Goal: Transaction & Acquisition: Purchase product/service

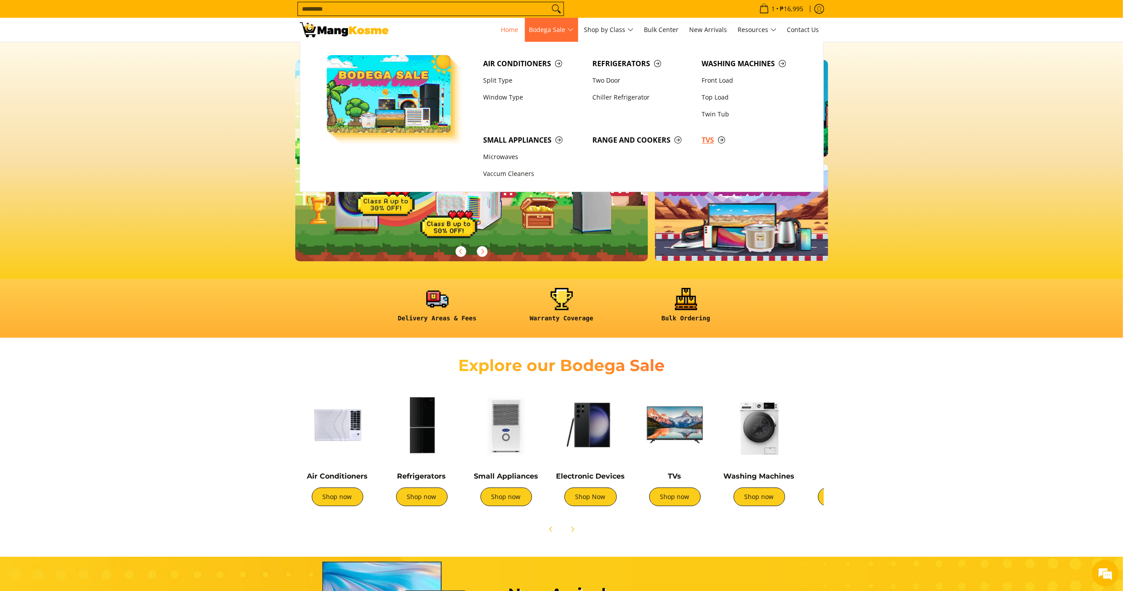
click at [709, 139] on span "TVs" at bounding box center [752, 140] width 100 height 11
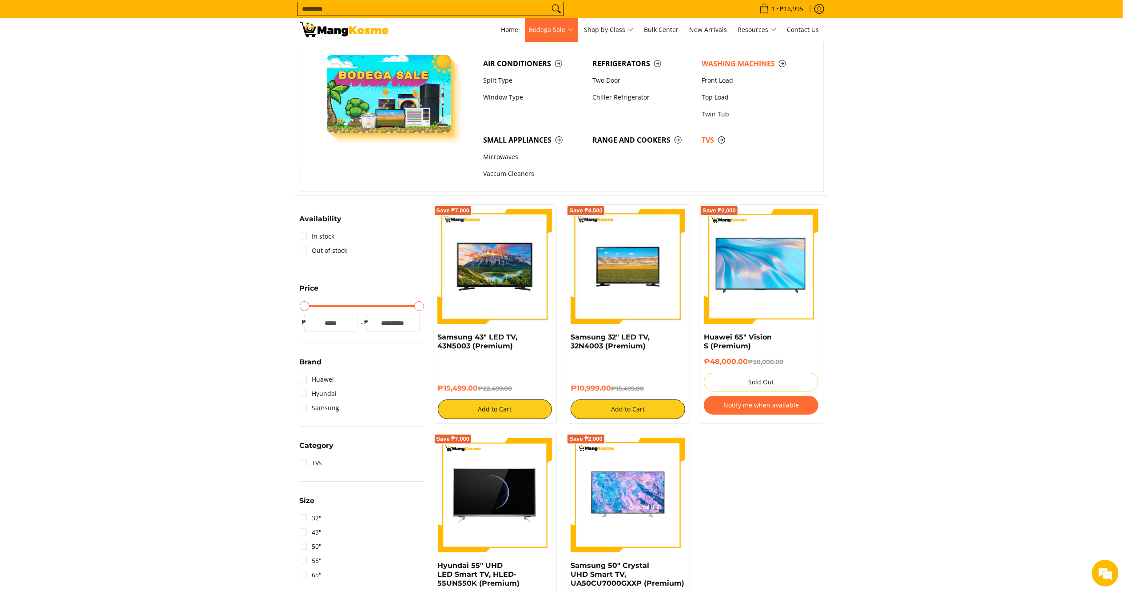
click at [736, 67] on span "Washing Machines" at bounding box center [752, 63] width 100 height 11
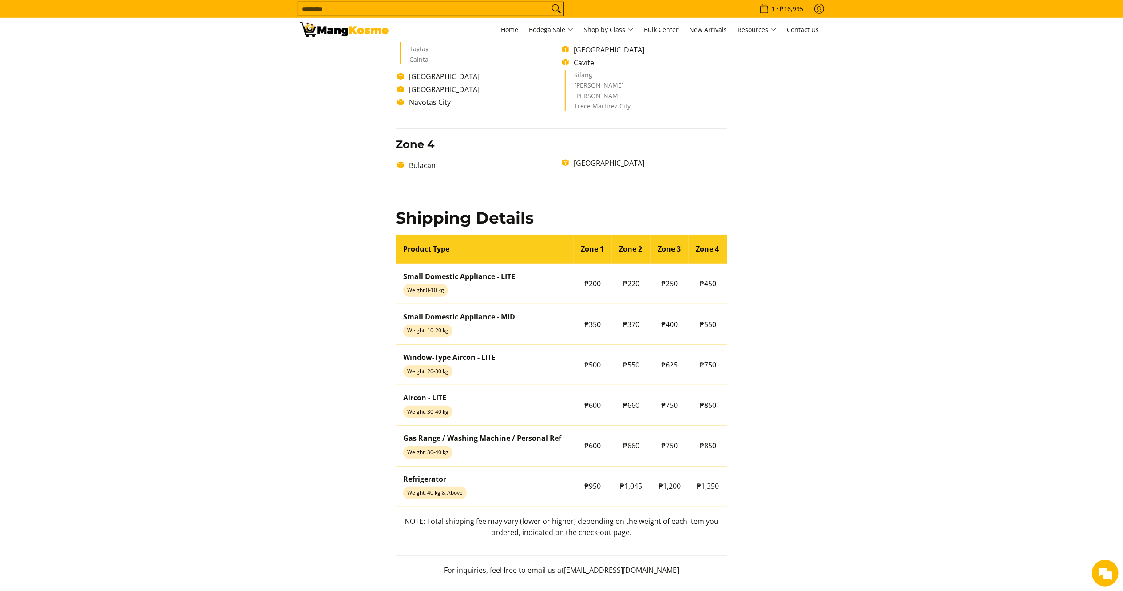
scroll to position [571, 0]
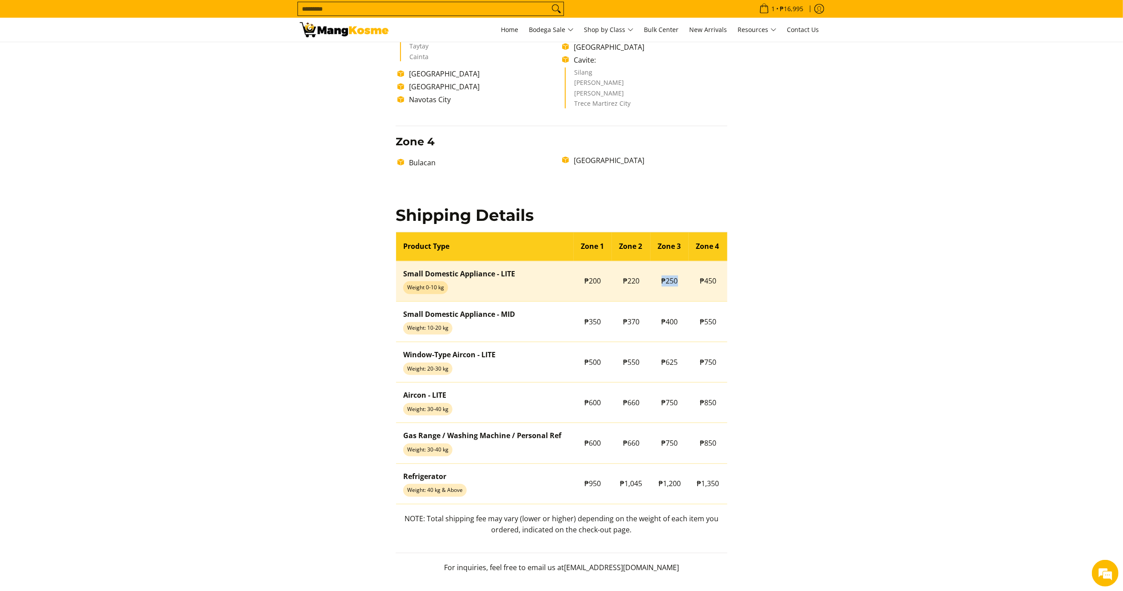
drag, startPoint x: 685, startPoint y: 278, endPoint x: 658, endPoint y: 271, distance: 28.1
click at [658, 271] on td "₱250" at bounding box center [670, 281] width 39 height 40
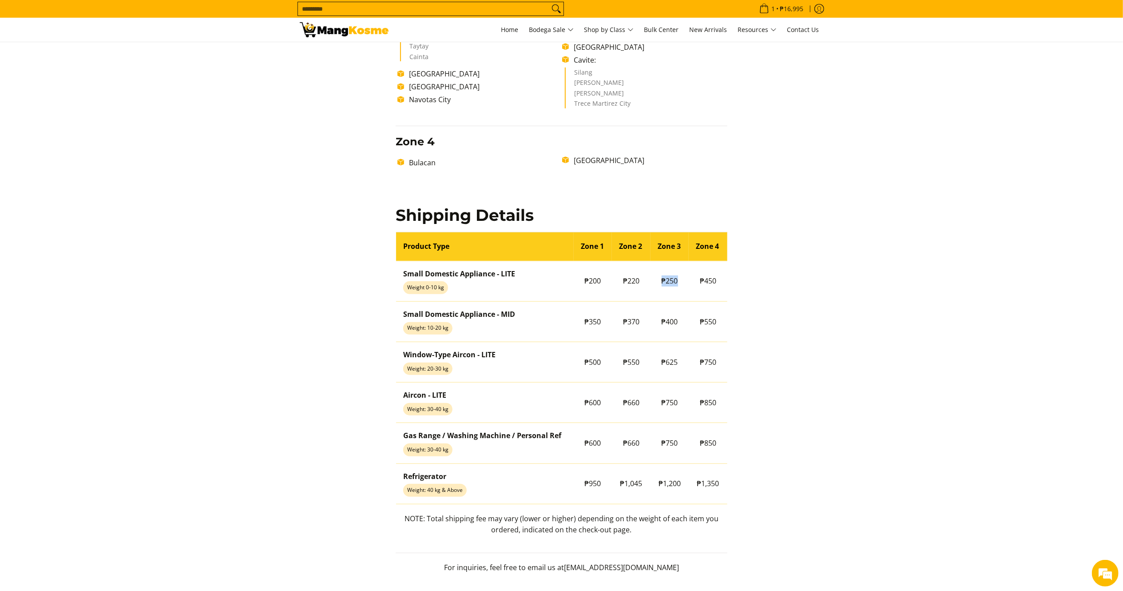
copy span "₱250"
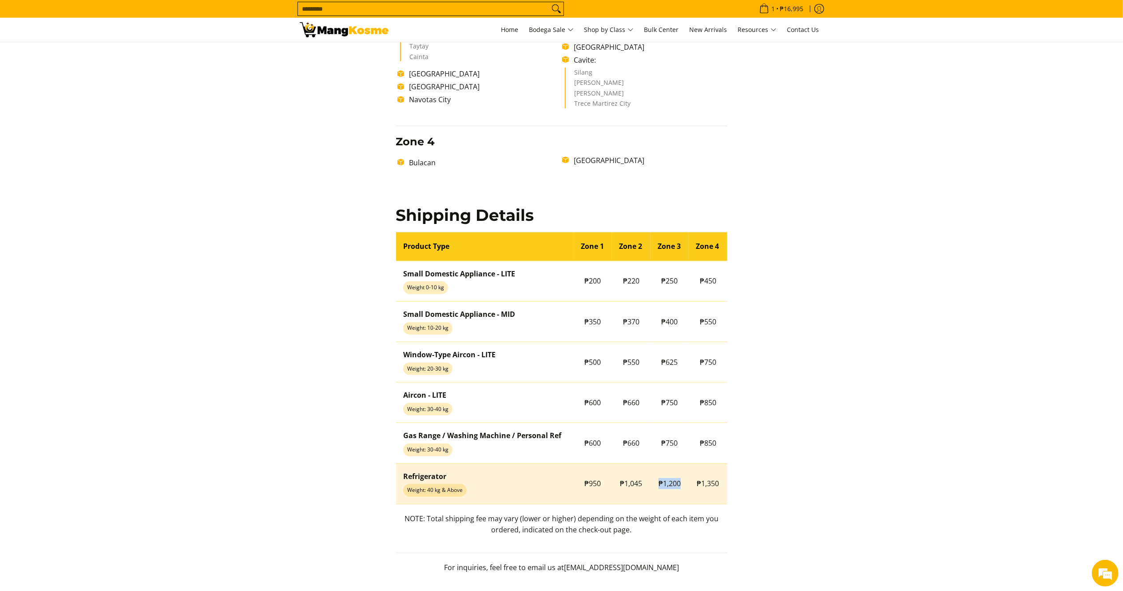
drag, startPoint x: 681, startPoint y: 487, endPoint x: 656, endPoint y: 485, distance: 25.0
click at [656, 485] on td "₱1,200" at bounding box center [670, 483] width 39 height 40
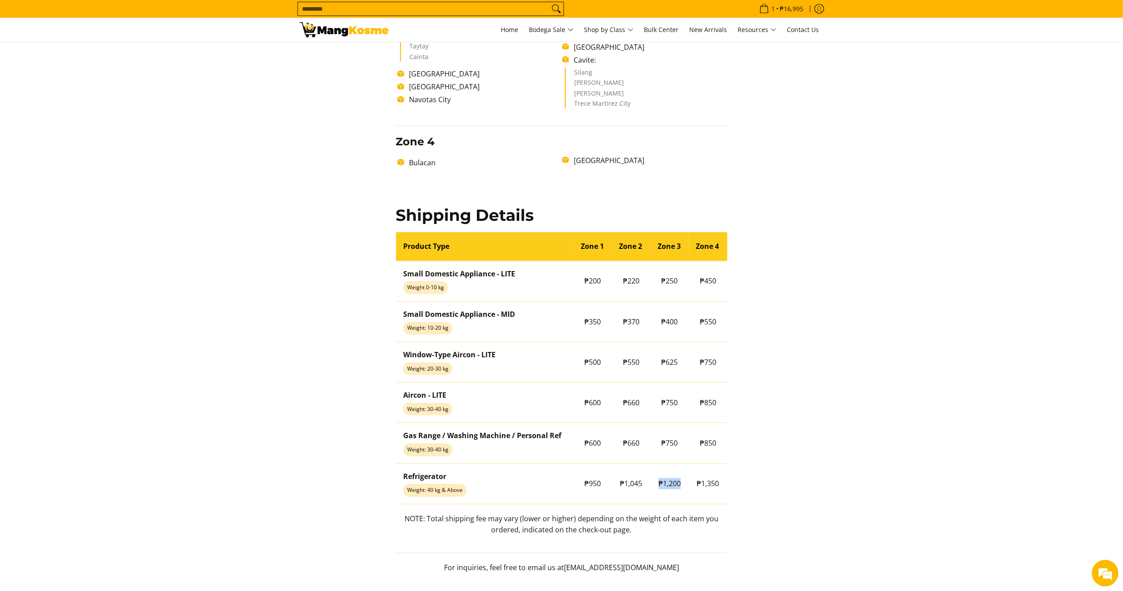
copy span "₱1,200"
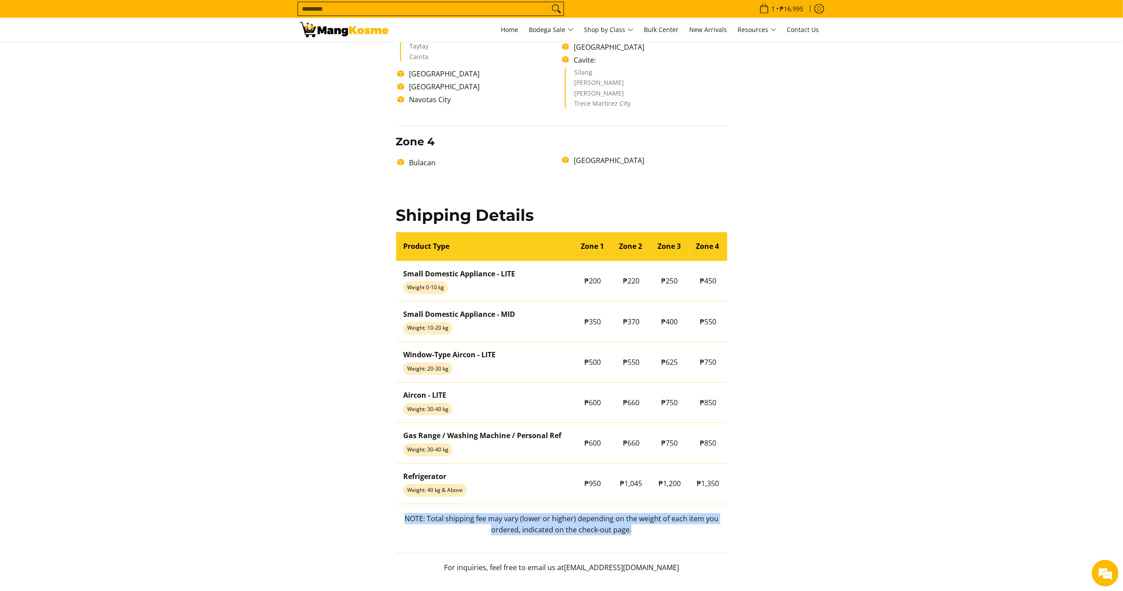
drag, startPoint x: 410, startPoint y: 522, endPoint x: 640, endPoint y: 543, distance: 230.5
click at [639, 543] on p "NOTE: Total shipping fee may vary (lower or higher) depending on the weight of …" at bounding box center [562, 528] width 332 height 31
copy p "NOTE: Total shipping fee may vary (lower or higher) depending on the weight of …"
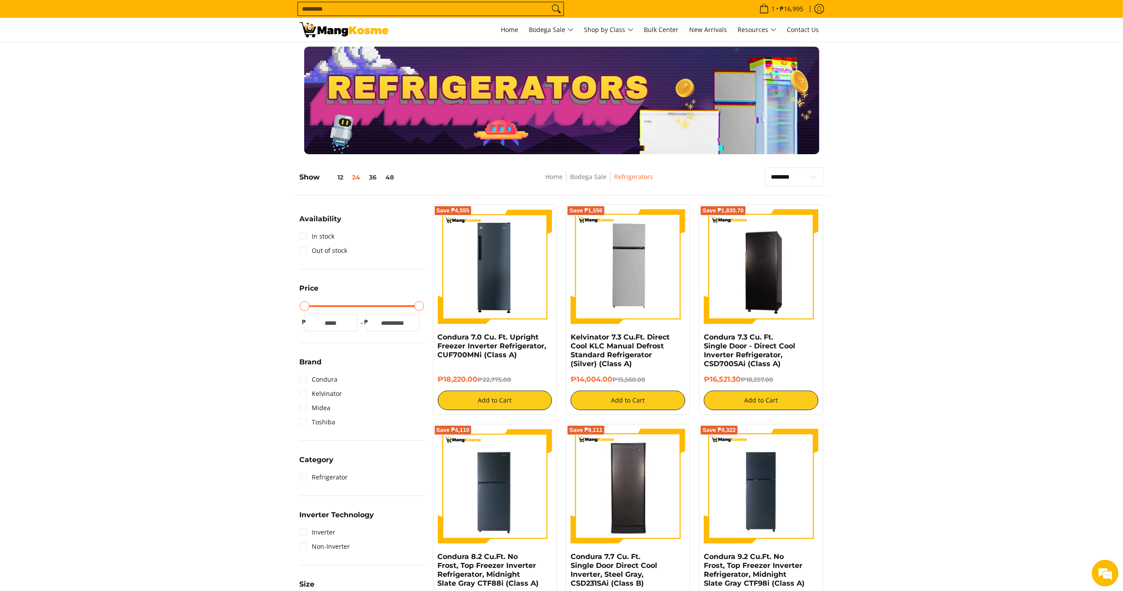
click at [348, 32] on img at bounding box center [344, 29] width 89 height 15
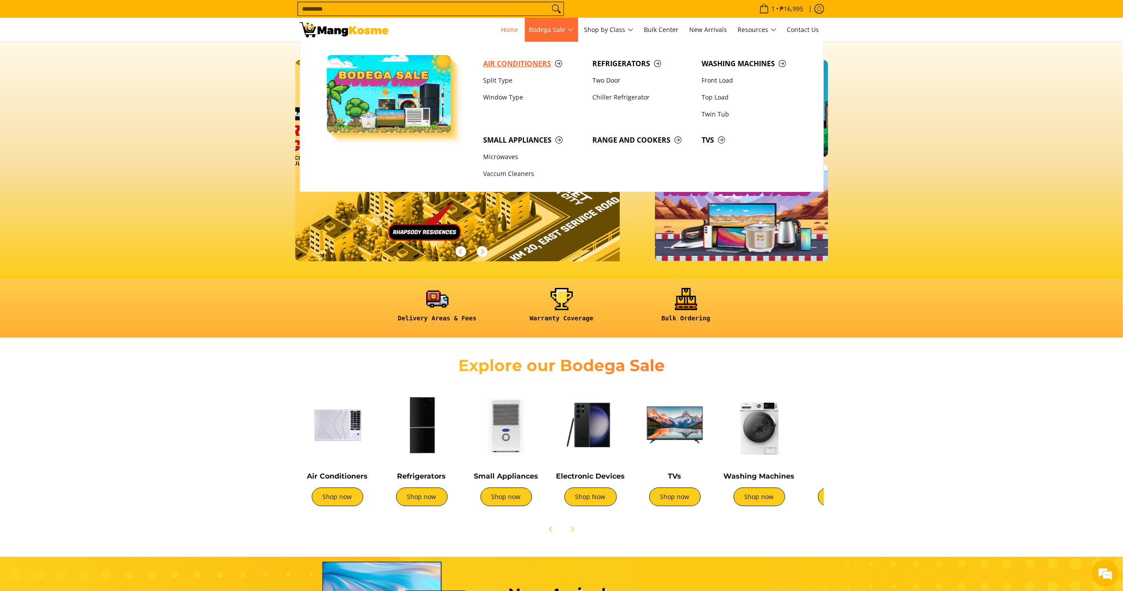
click at [525, 64] on span "Air Conditioners" at bounding box center [533, 63] width 100 height 11
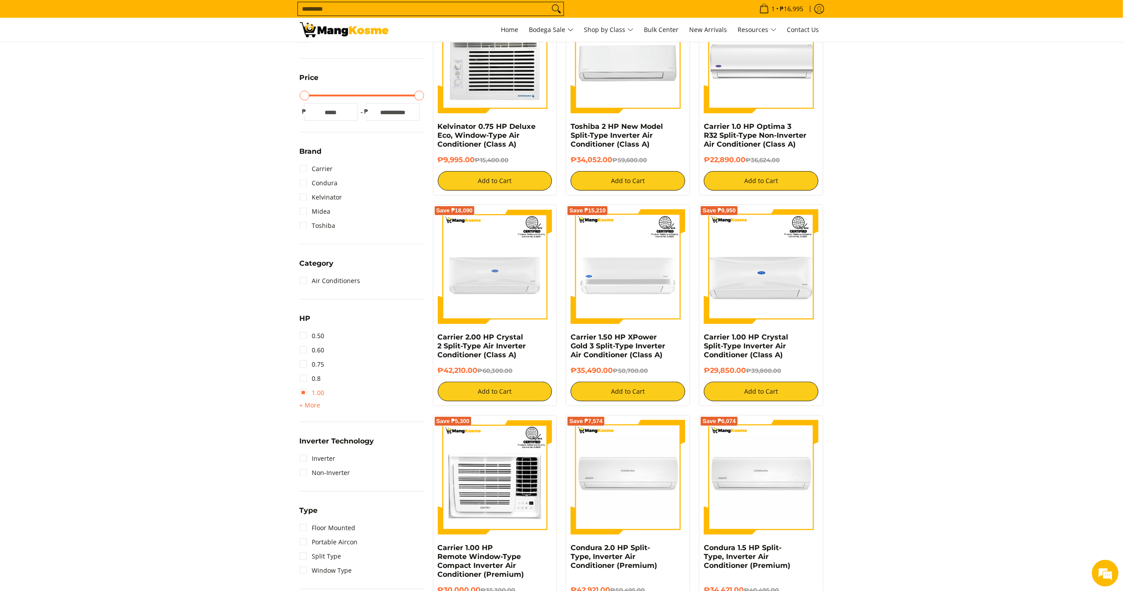
click at [317, 387] on link "1.00" at bounding box center [312, 392] width 25 height 14
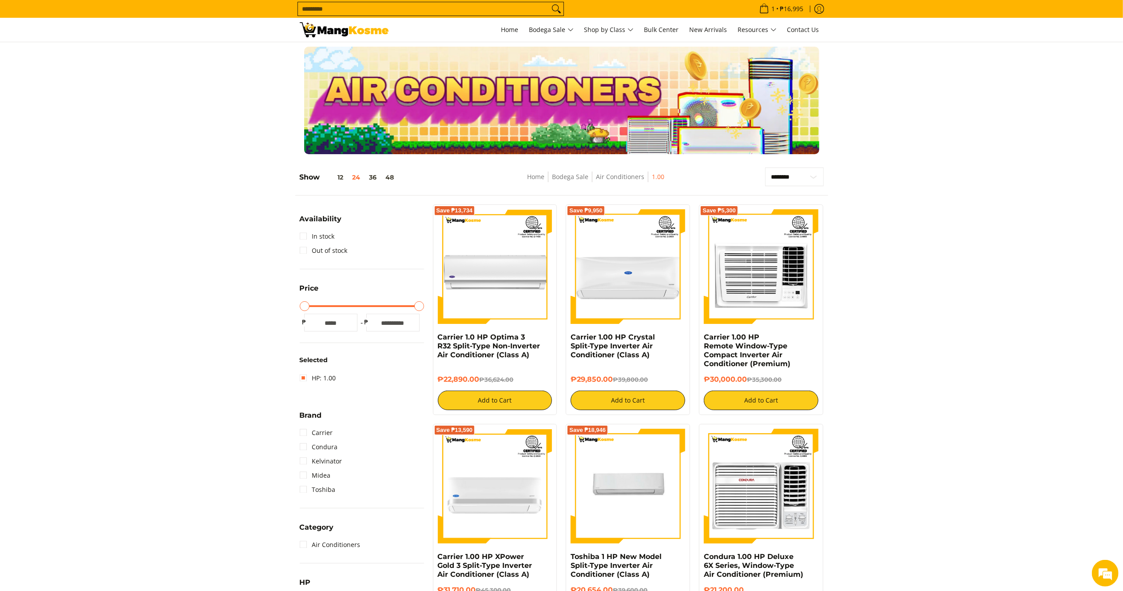
click at [359, 27] on img at bounding box center [344, 29] width 89 height 15
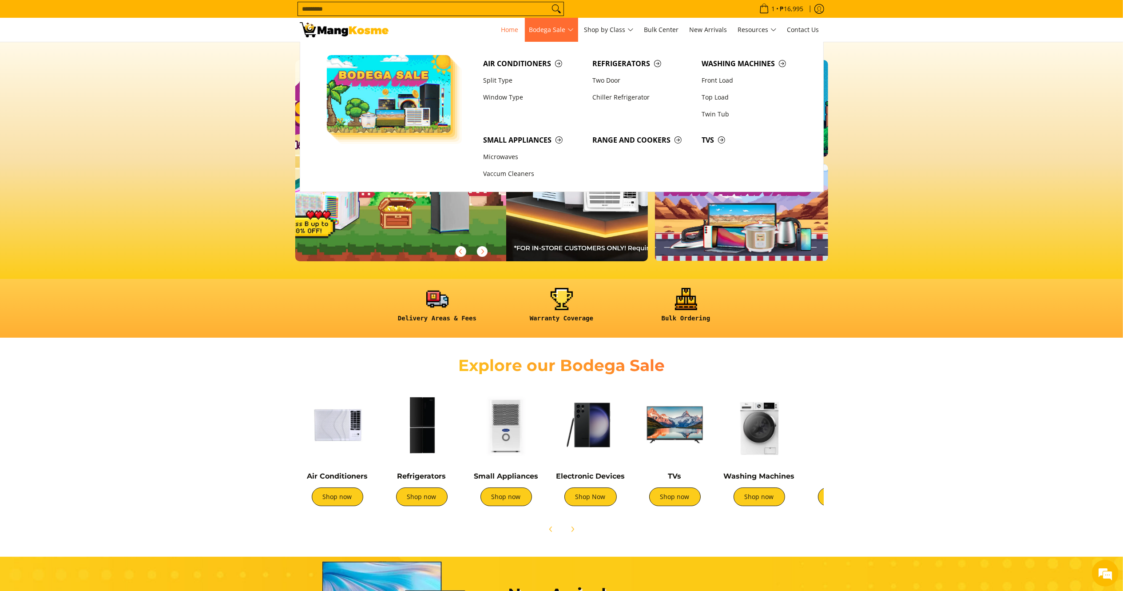
scroll to position [0, 353]
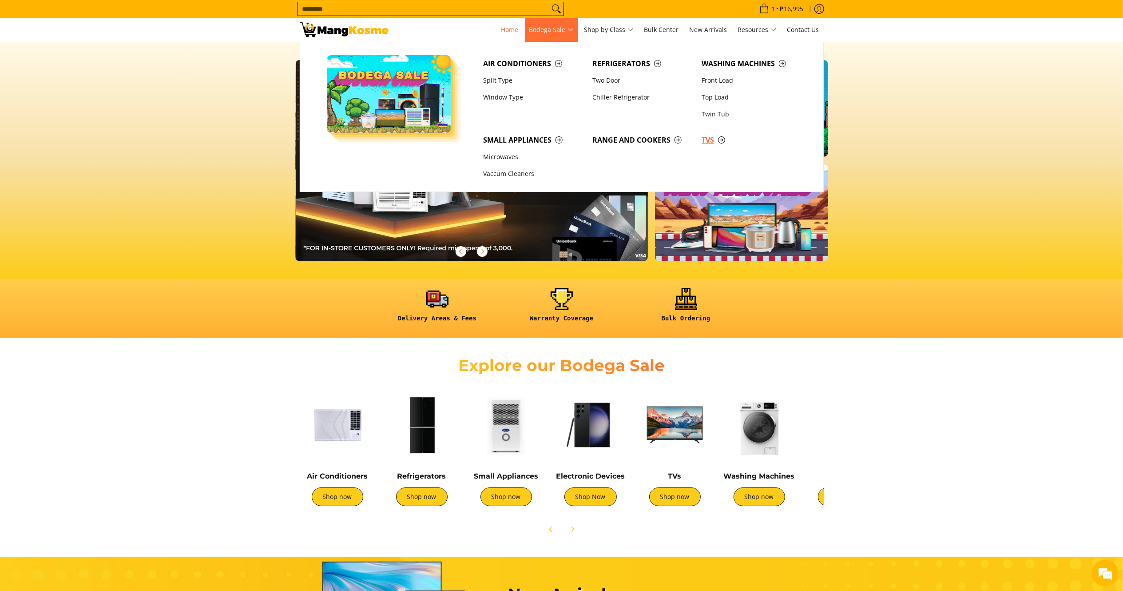
click at [706, 139] on span "TVs" at bounding box center [752, 140] width 100 height 11
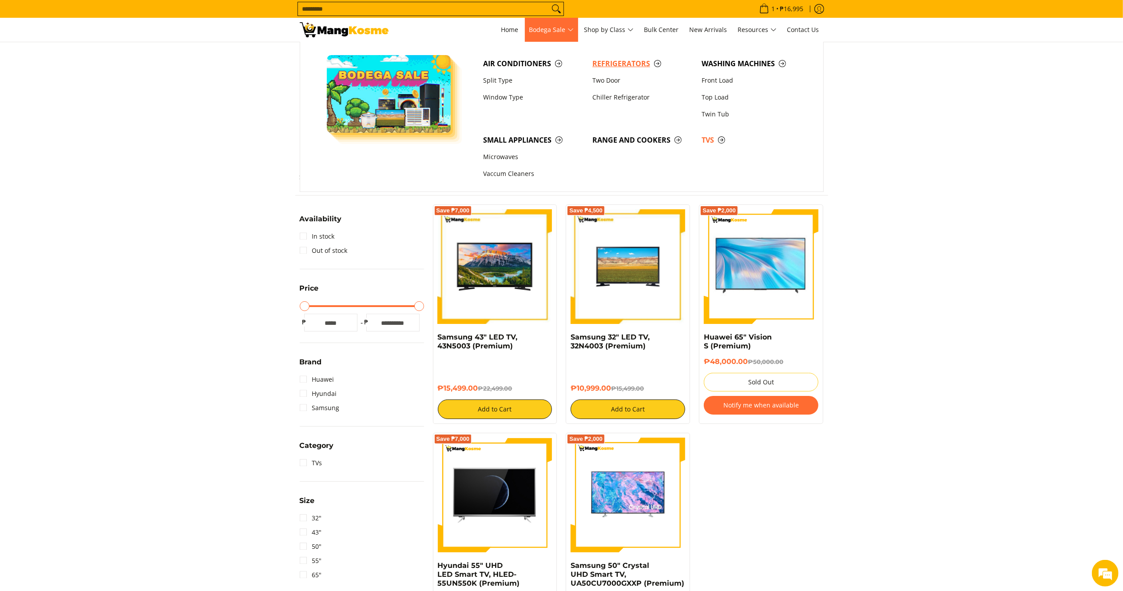
click at [602, 60] on span "Refrigerators" at bounding box center [642, 63] width 100 height 11
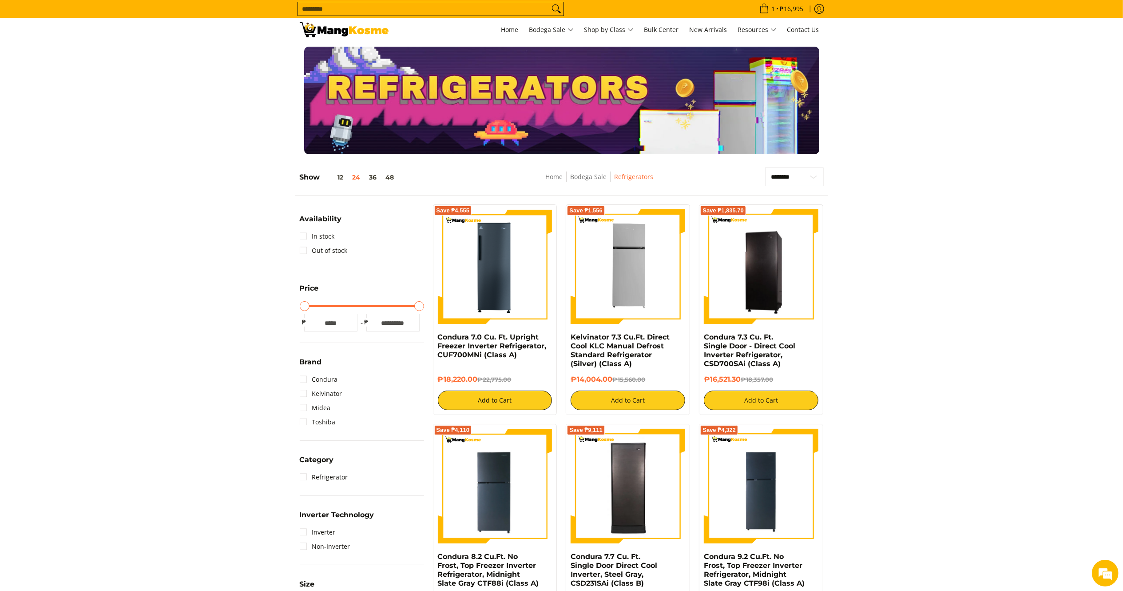
click at [380, 27] on img at bounding box center [344, 29] width 89 height 15
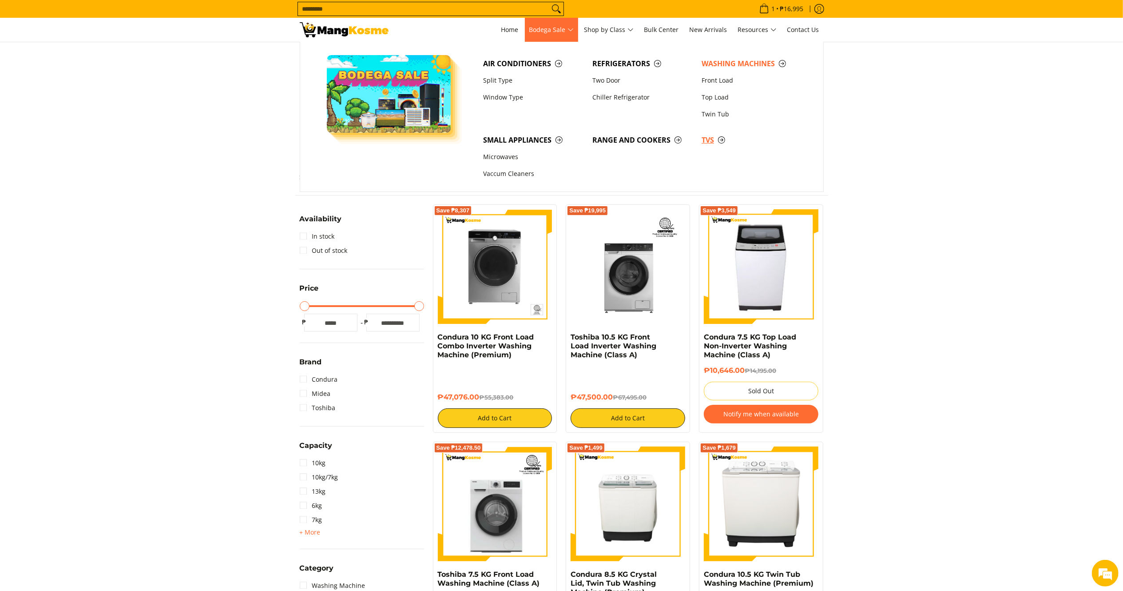
click at [705, 134] on link "TVs" at bounding box center [751, 139] width 109 height 17
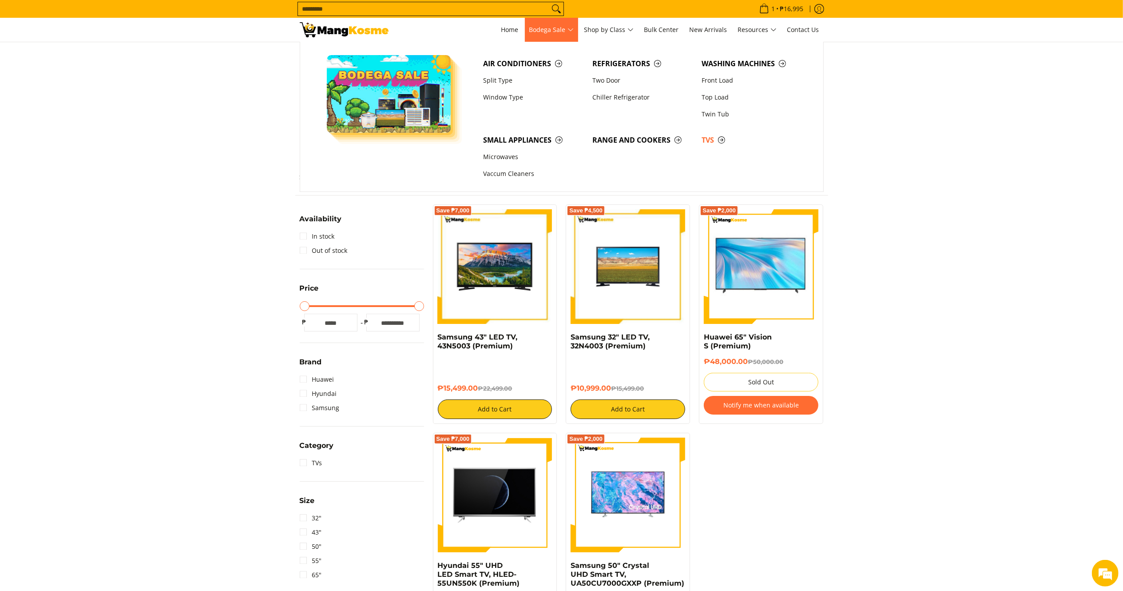
click at [558, 28] on span "Bodega Sale" at bounding box center [551, 29] width 44 height 11
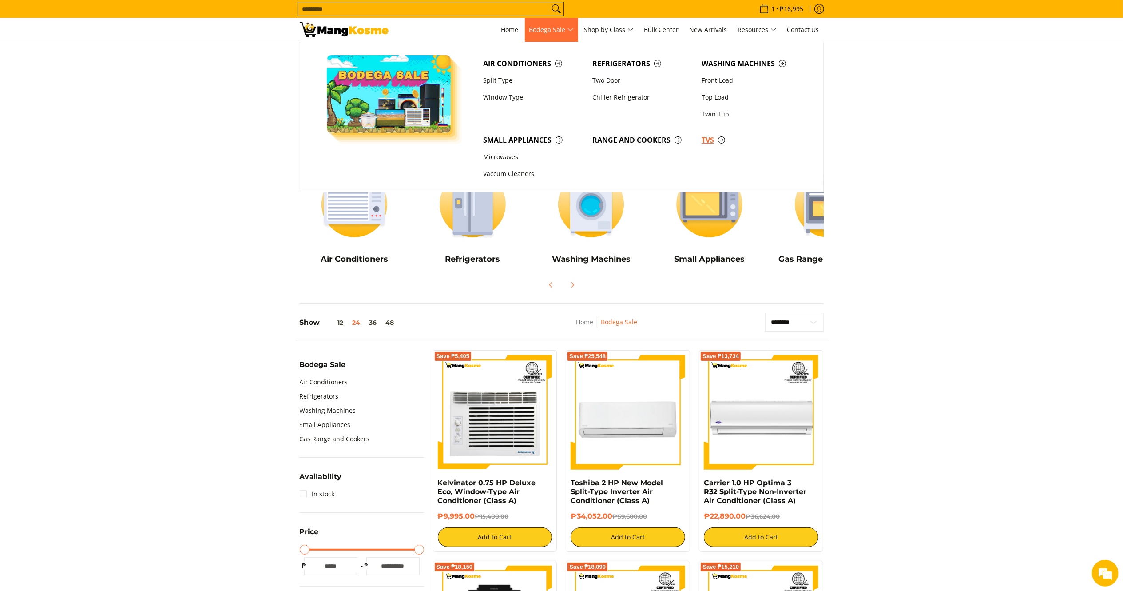
click at [706, 142] on span "TVs" at bounding box center [752, 140] width 100 height 11
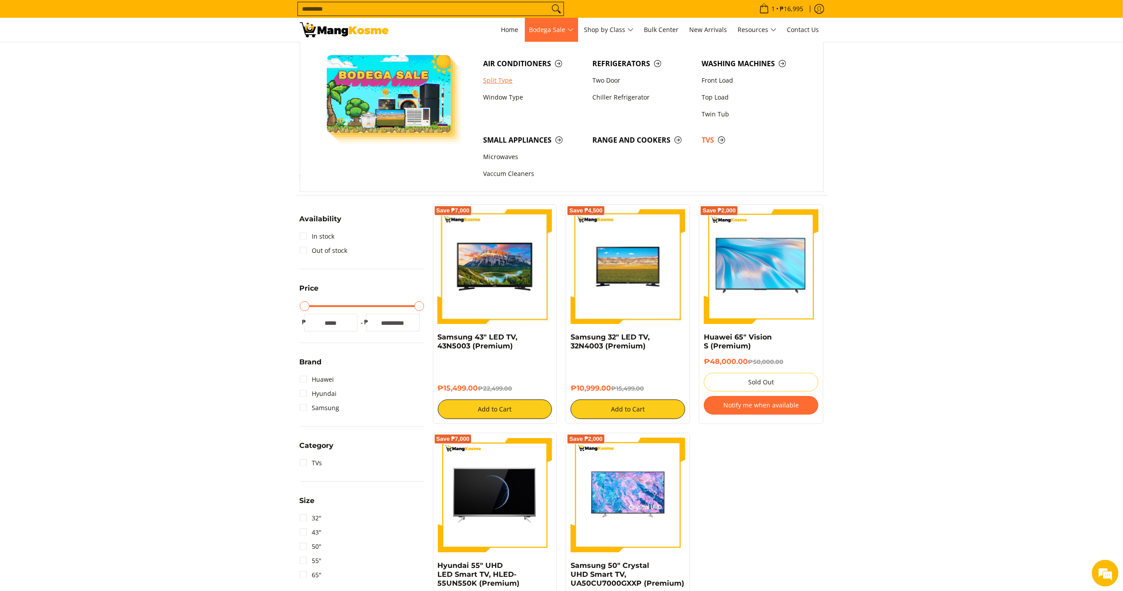
click at [503, 83] on link "Split Type" at bounding box center [533, 80] width 109 height 17
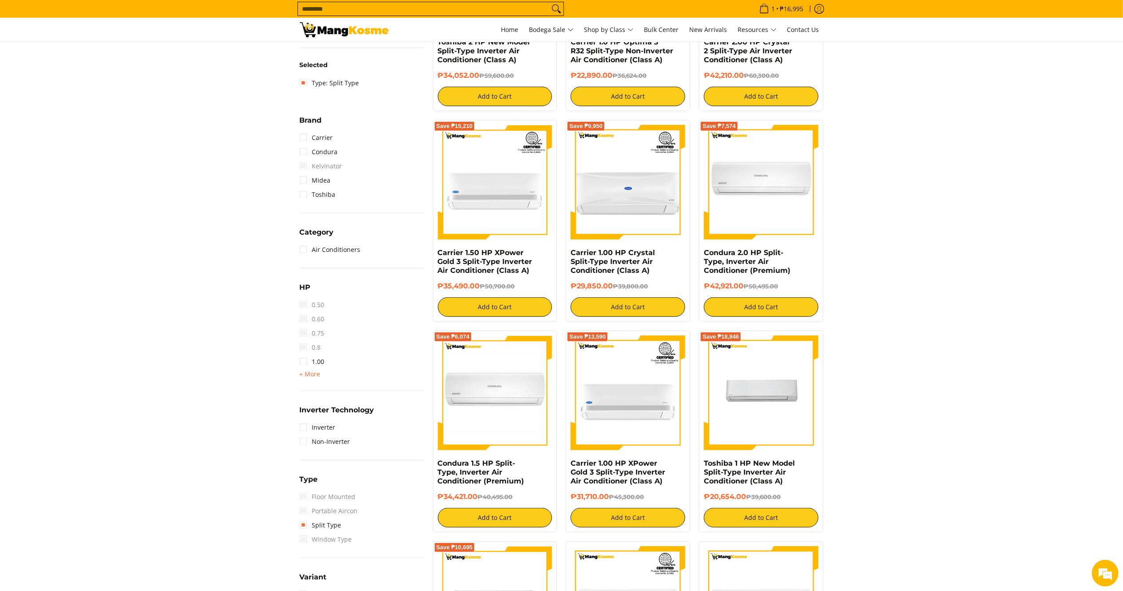
scroll to position [300, 0]
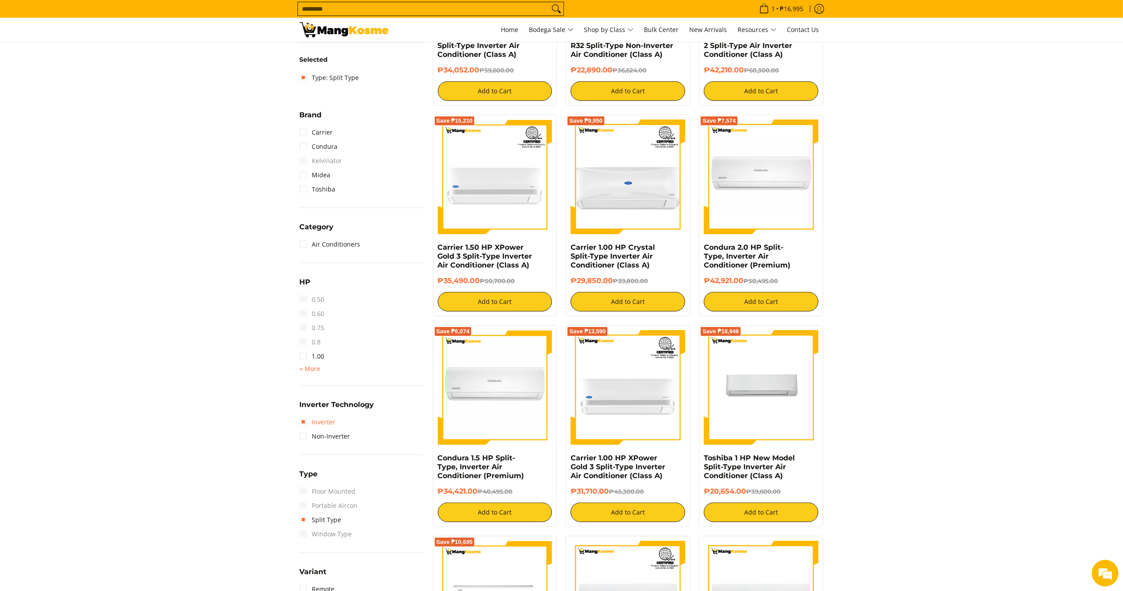
click at [315, 421] on link "Inverter" at bounding box center [318, 422] width 36 height 14
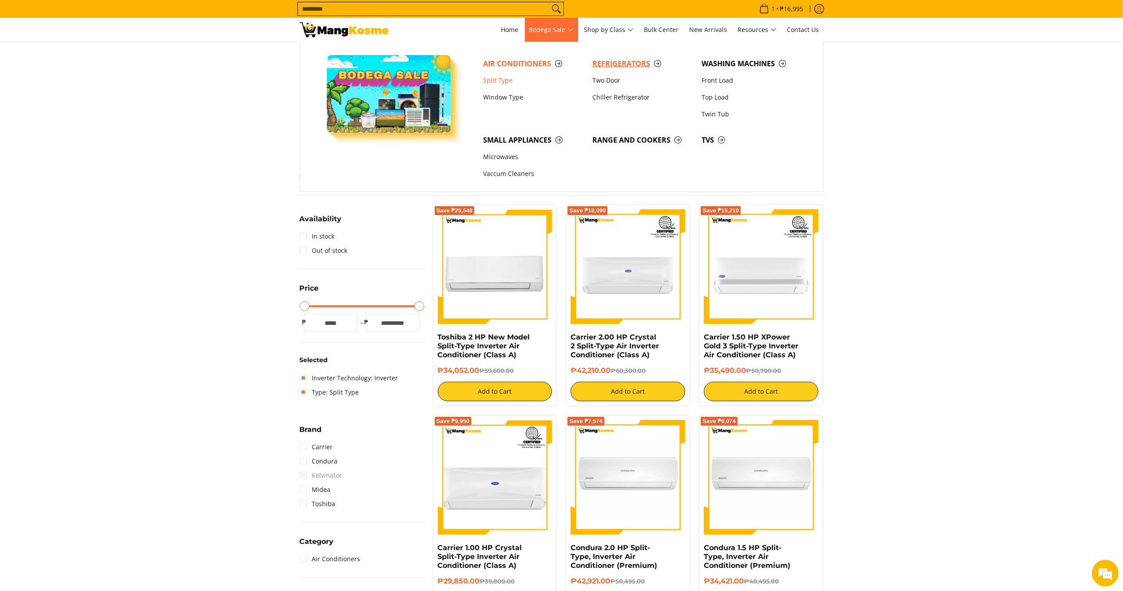
click at [631, 69] on link "Refrigerators" at bounding box center [642, 63] width 109 height 17
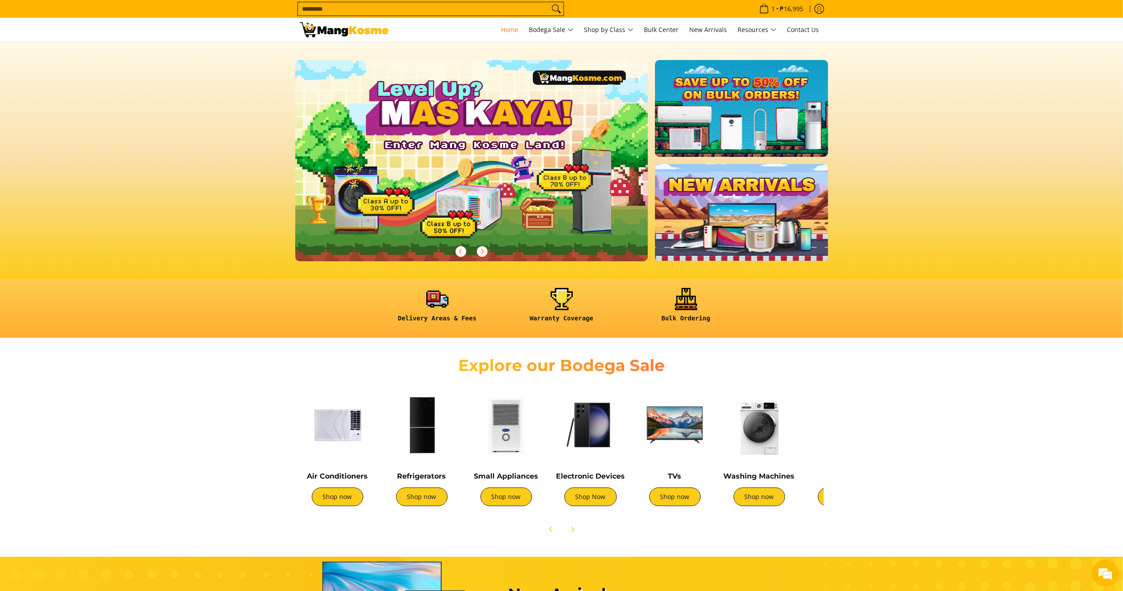
scroll to position [0, 1088]
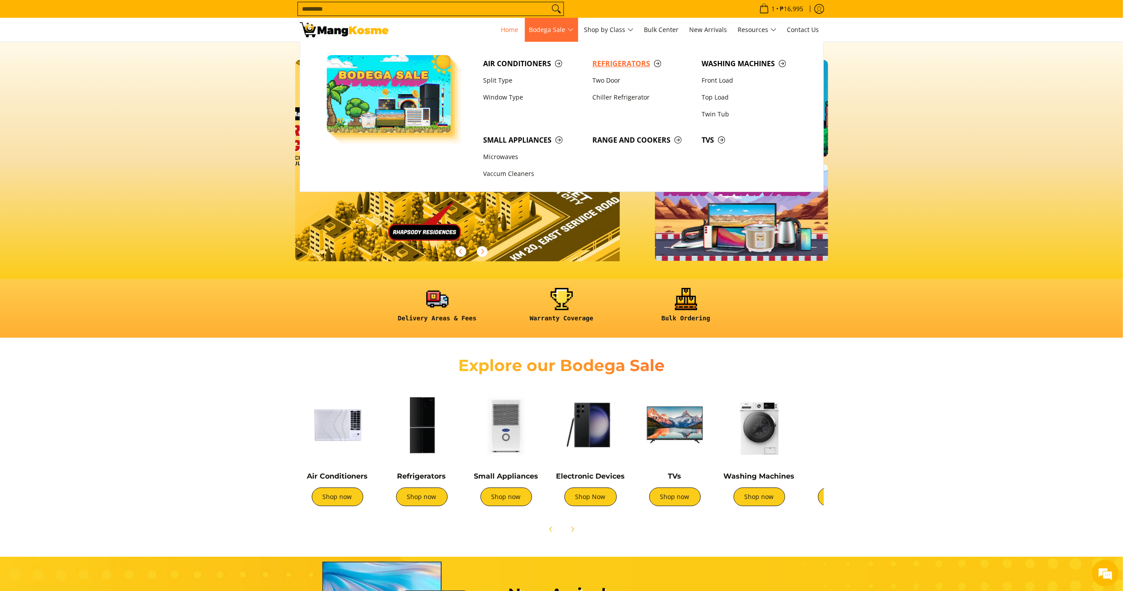
click at [607, 62] on span "Refrigerators" at bounding box center [642, 63] width 100 height 11
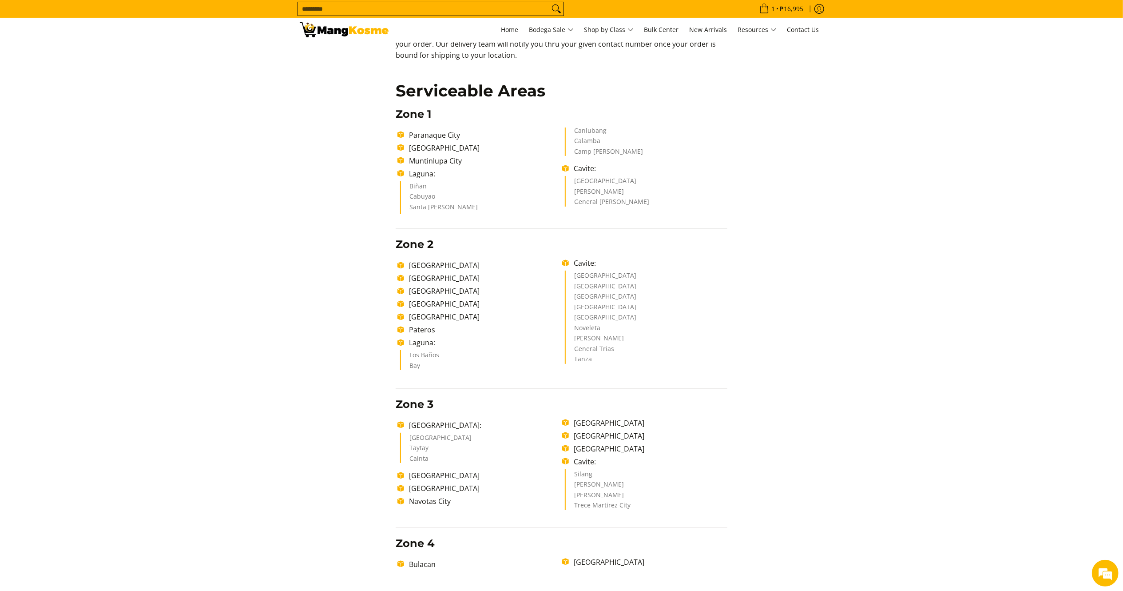
scroll to position [164, 0]
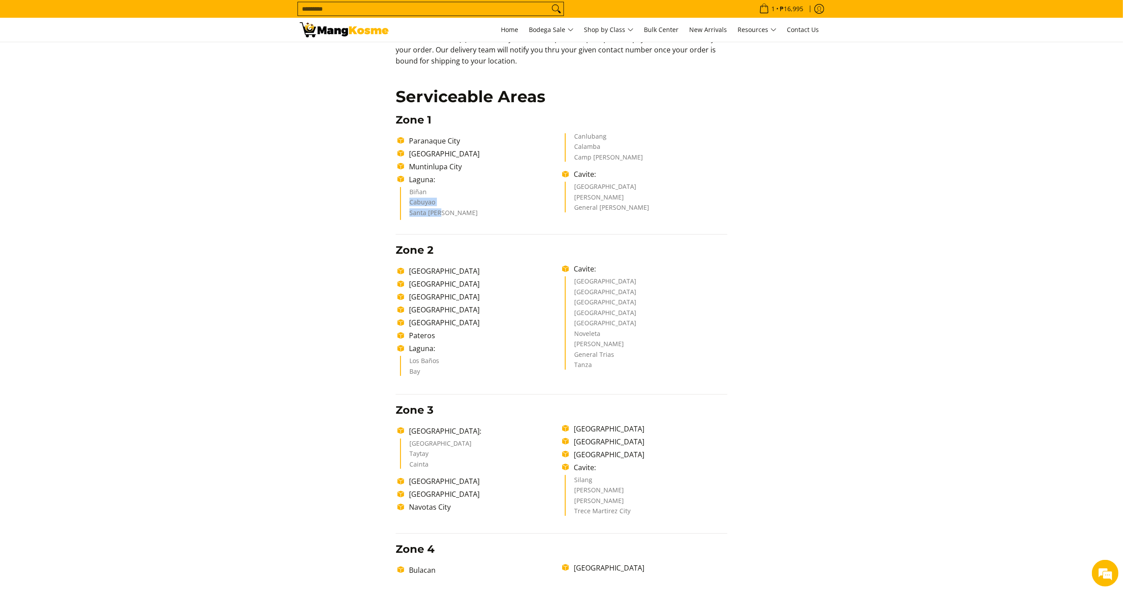
drag, startPoint x: 450, startPoint y: 216, endPoint x: 426, endPoint y: 195, distance: 32.1
click at [426, 195] on ul "Biñan Cabuyao Santa [PERSON_NAME] Canlubang Calamba Camp [PERSON_NAME]" at bounding box center [563, 176] width 327 height 87
click at [732, 249] on div "Delivery Time Frame Please allow seven (7) business days lead time upon receipt…" at bounding box center [562, 493] width 350 height 991
drag, startPoint x: 446, startPoint y: 214, endPoint x: 449, endPoint y: 218, distance: 4.6
click at [449, 218] on ul "[GEOGRAPHIC_DATA] [GEOGRAPHIC_DATA] [GEOGRAPHIC_DATA] [GEOGRAPHIC_DATA]: Biñan …" at bounding box center [562, 176] width 332 height 87
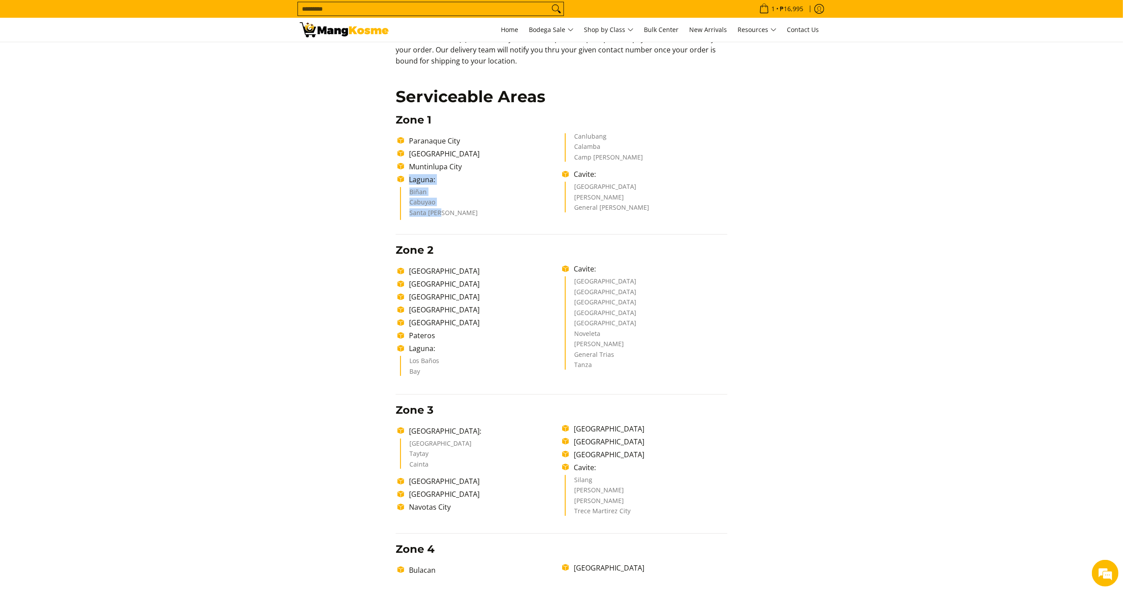
copy ul "Laguna: Biñan Cabuyao [GEOGRAPHIC_DATA][PERSON_NAME]"
drag, startPoint x: 939, startPoint y: 233, endPoint x: 905, endPoint y: 234, distance: 34.2
click at [940, 233] on section "Shipping & Delivery Delivery Time Frame Please allow seven (7) business days le…" at bounding box center [561, 433] width 1123 height 1111
drag, startPoint x: 471, startPoint y: 218, endPoint x: 403, endPoint y: 186, distance: 75.1
click at [403, 186] on ul "[GEOGRAPHIC_DATA] [GEOGRAPHIC_DATA] [GEOGRAPHIC_DATA] [GEOGRAPHIC_DATA]: Biñan …" at bounding box center [562, 176] width 332 height 87
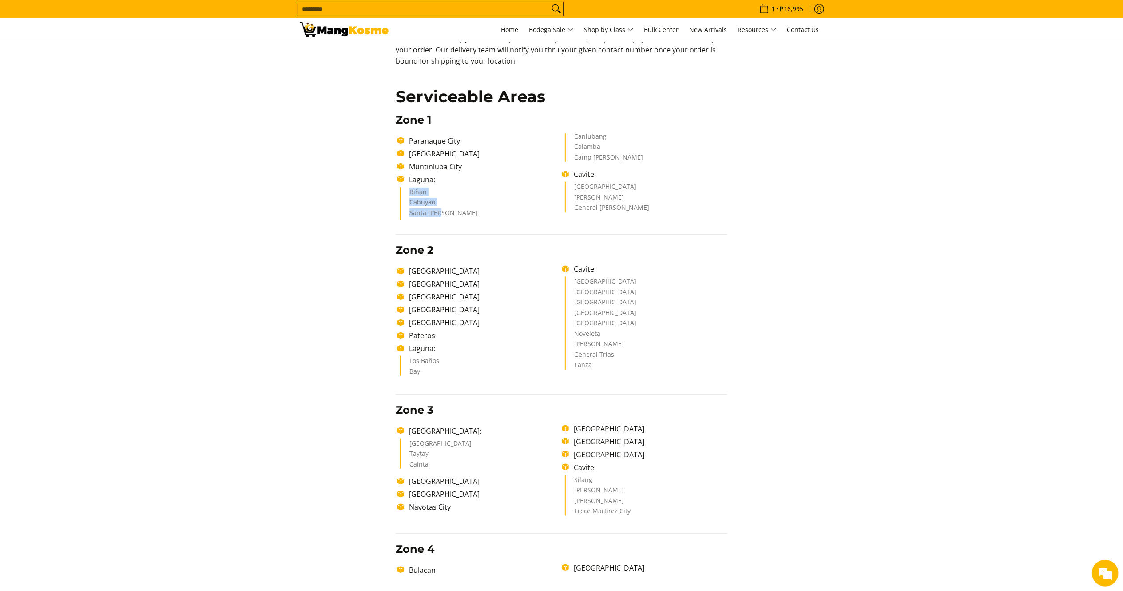
copy ul "Biñan Cabuyao [GEOGRAPHIC_DATA][PERSON_NAME]"
drag, startPoint x: 429, startPoint y: 370, endPoint x: 407, endPoint y: 358, distance: 25.1
click at [407, 358] on ul "Los Baños Bay" at bounding box center [481, 366] width 162 height 20
copy ul "Los Baños Bay"
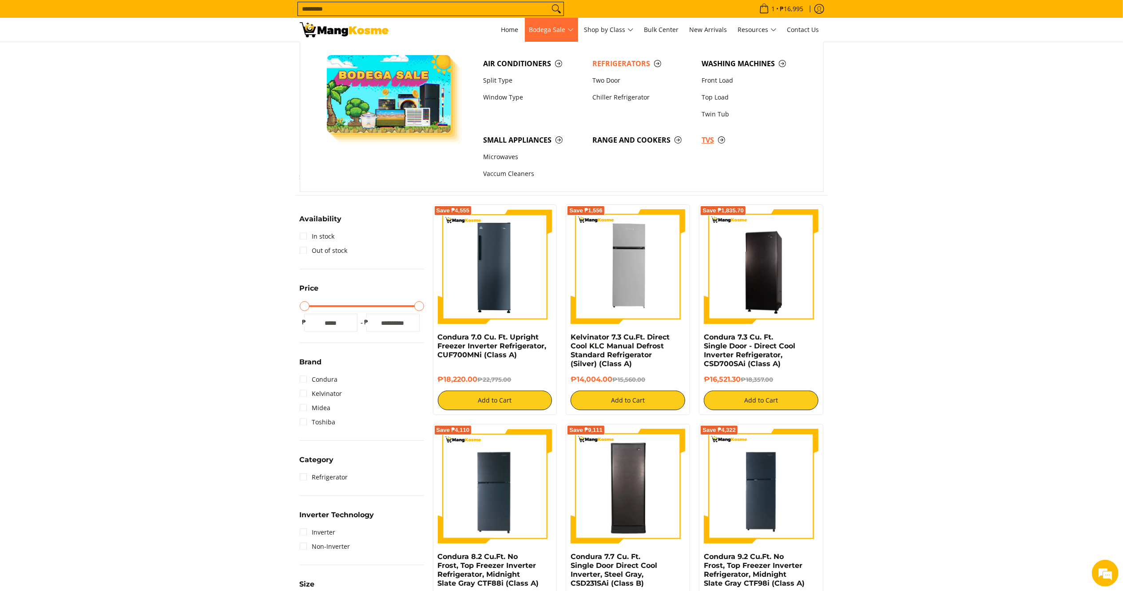
click at [711, 133] on link "TVs" at bounding box center [751, 139] width 109 height 17
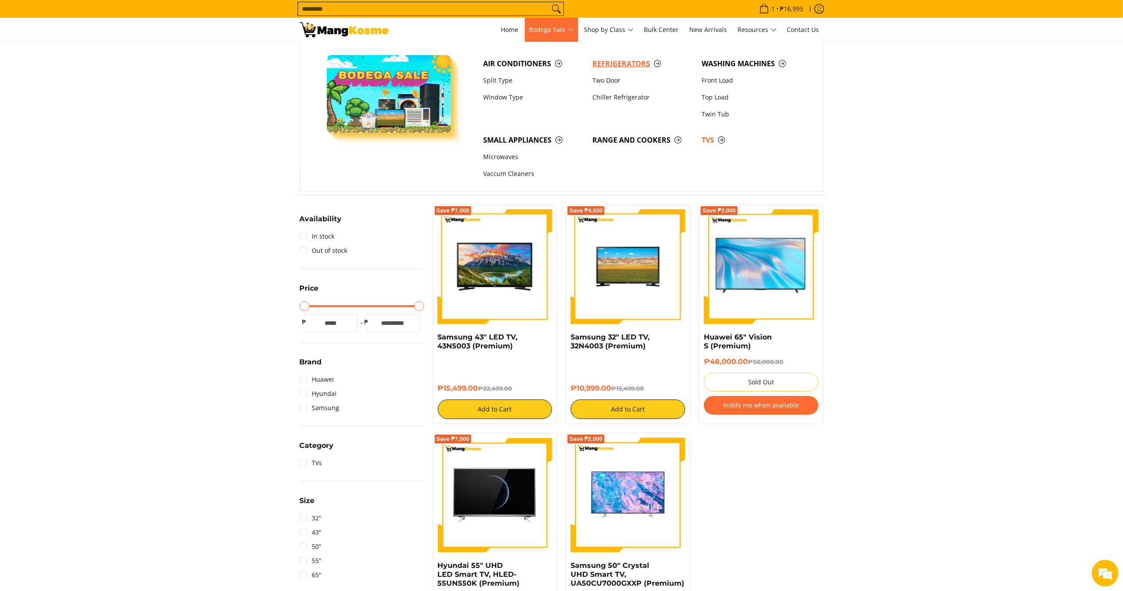
click at [627, 61] on span "Refrigerators" at bounding box center [642, 63] width 100 height 11
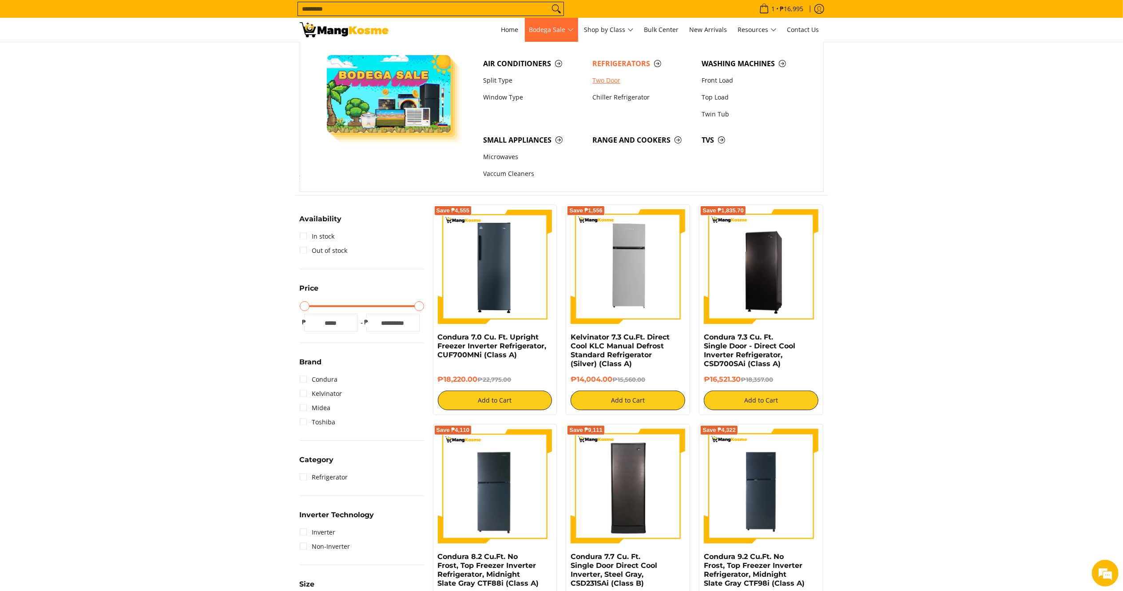
click at [606, 78] on link "Two Door" at bounding box center [642, 80] width 109 height 17
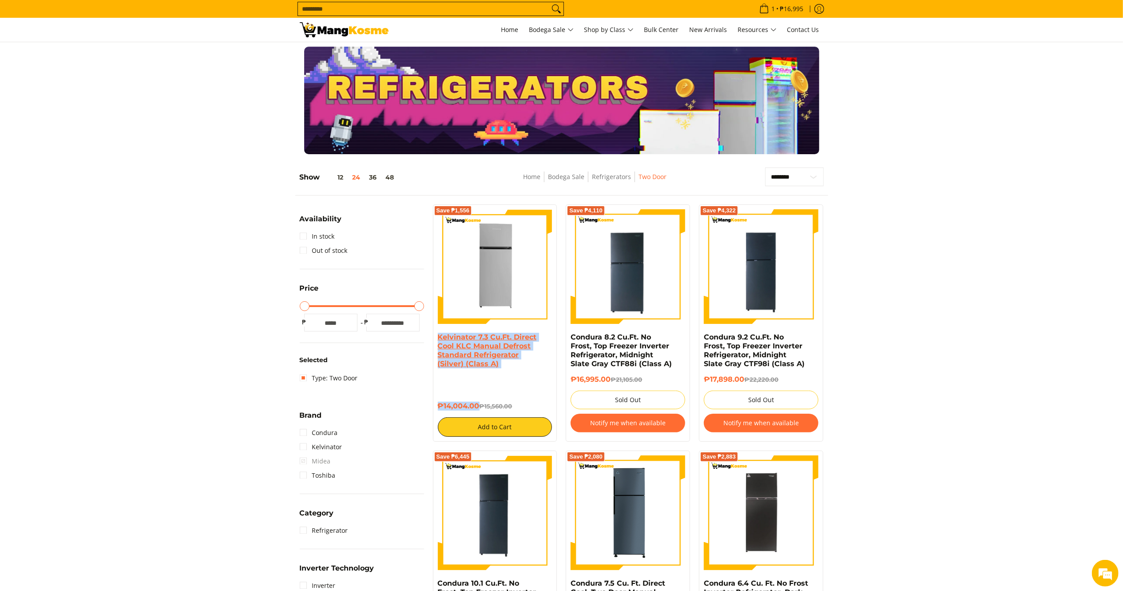
drag, startPoint x: 480, startPoint y: 405, endPoint x: 440, endPoint y: 337, distance: 78.5
click at [440, 337] on div "Kelvinator 7.3 Cu.Ft. Direct Cool KLC Manual Defrost Standard Refrigerator (Sil…" at bounding box center [495, 385] width 115 height 104
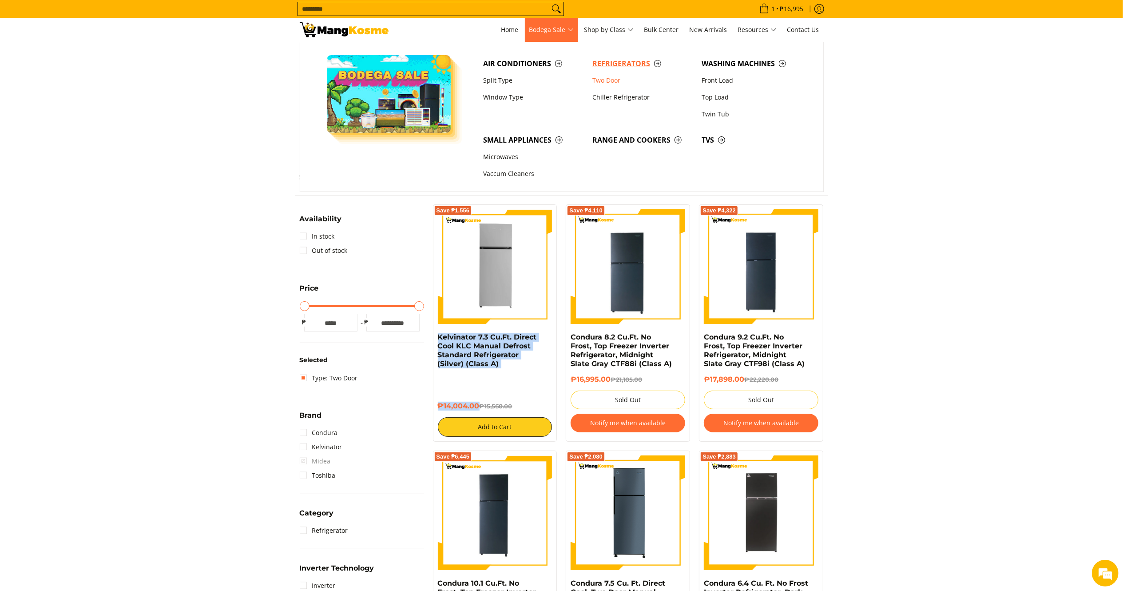
click at [617, 60] on span "Refrigerators" at bounding box center [642, 63] width 100 height 11
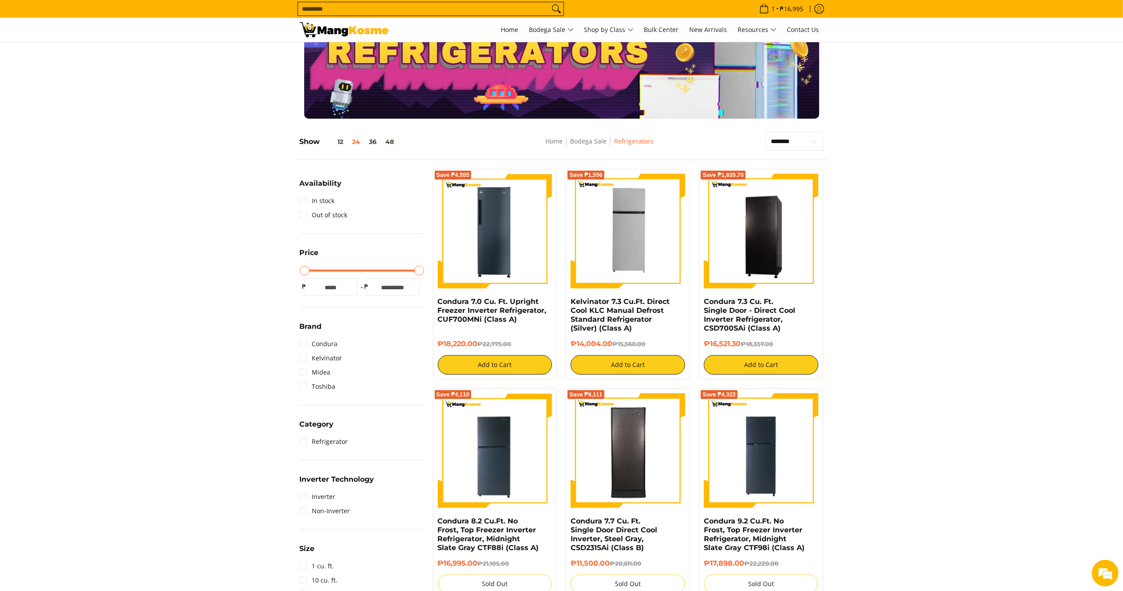
scroll to position [30, 0]
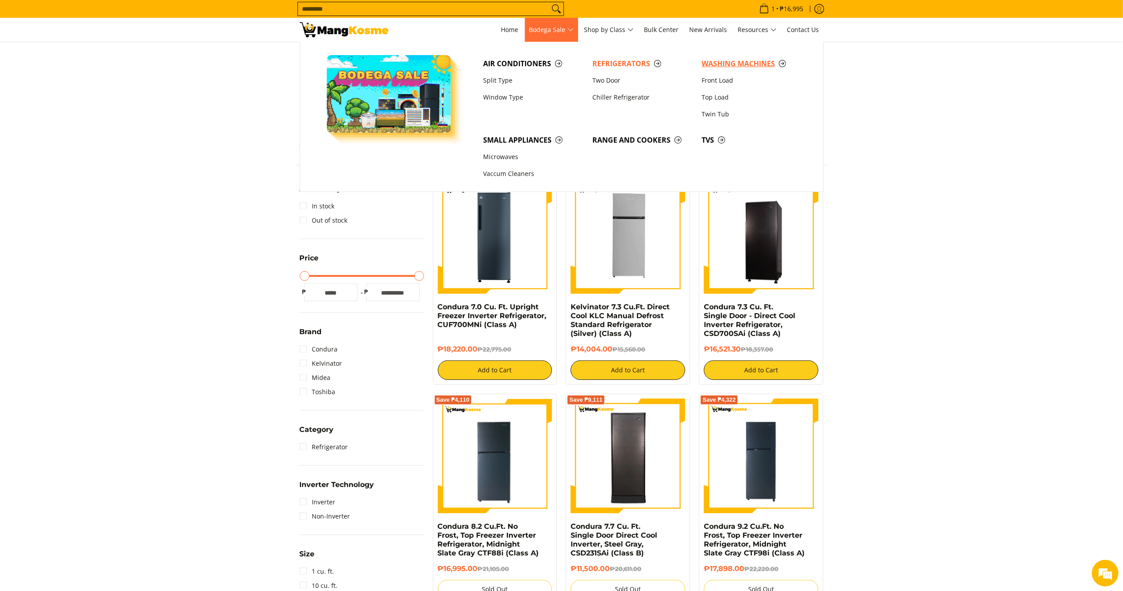
click at [727, 60] on span "Washing Machines" at bounding box center [752, 63] width 100 height 11
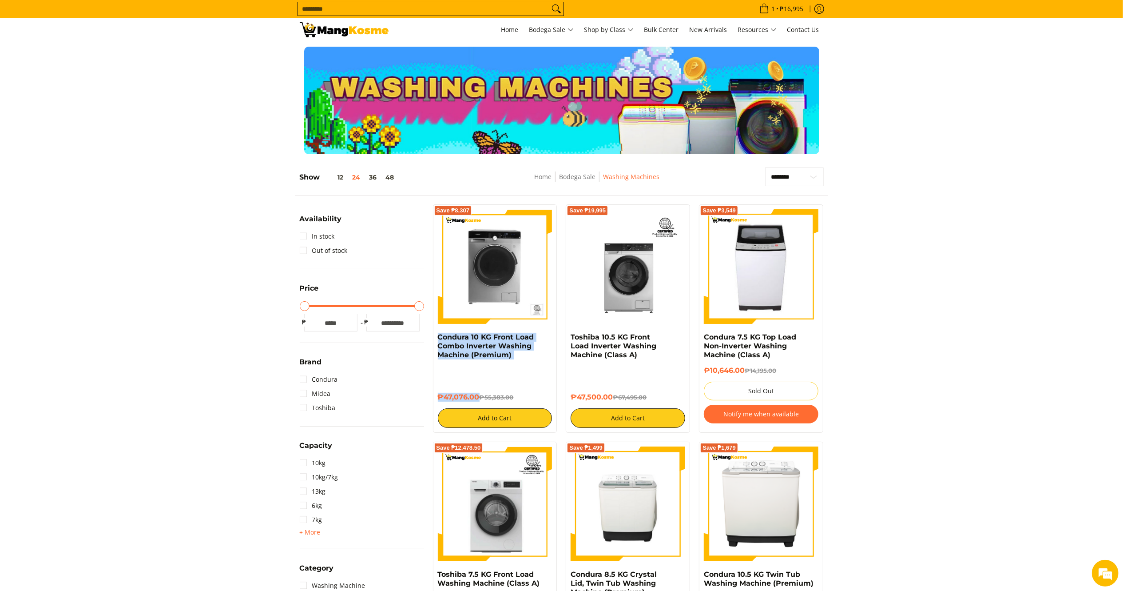
drag, startPoint x: 480, startPoint y: 396, endPoint x: 437, endPoint y: 341, distance: 69.3
click at [437, 341] on div "Save ₱8,307 Condura 10 KG Front Load Combo Inverter Washing Machine (Premium) ₱…" at bounding box center [495, 318] width 124 height 228
drag, startPoint x: 612, startPoint y: 400, endPoint x: 566, endPoint y: 335, distance: 79.4
click at [566, 335] on div "Save ₱19,995 Toshiba 10.5 KG Front Load Inverter Washing Machine (Class A) ₱47,…" at bounding box center [628, 318] width 124 height 228
copy div "Toshiba 10.5 KG Front Load Inverter Washing Machine (Class A) ₱47,500.00"
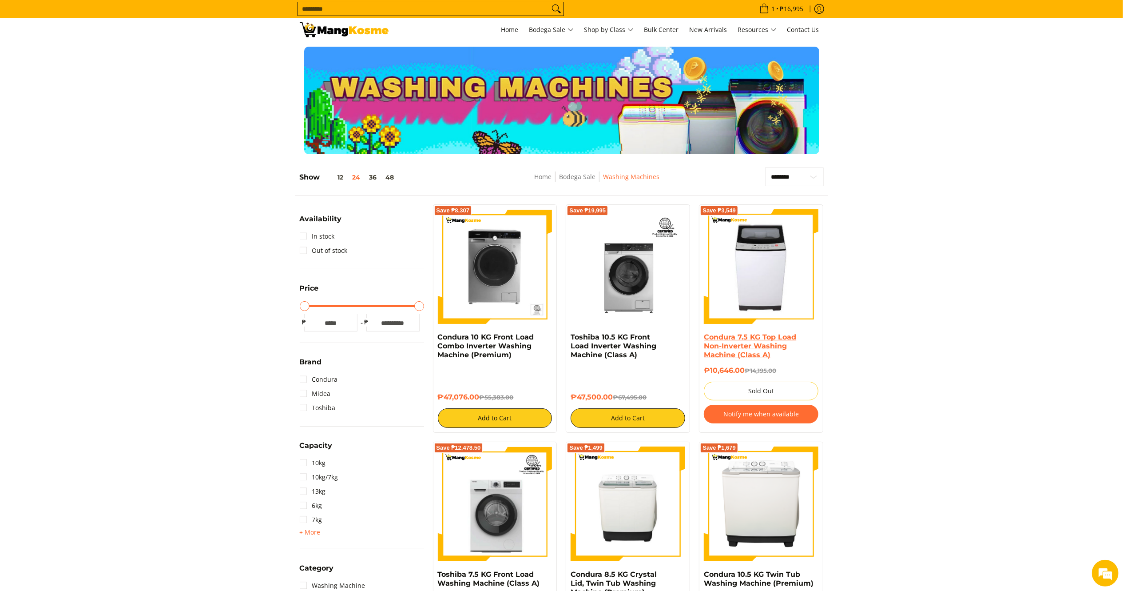
drag, startPoint x: 937, startPoint y: 327, endPoint x: 790, endPoint y: 339, distance: 147.5
drag, startPoint x: 480, startPoint y: 393, endPoint x: 434, endPoint y: 338, distance: 71.6
click at [434, 338] on div "Save ₱8,307 Condura 10 KG Front Load Combo Inverter Washing Machine (Premium) ₱…" at bounding box center [495, 318] width 124 height 228
copy div "Condura 10 KG Front Load Combo Inverter Washing Machine (Premium) ₱47,076.00"
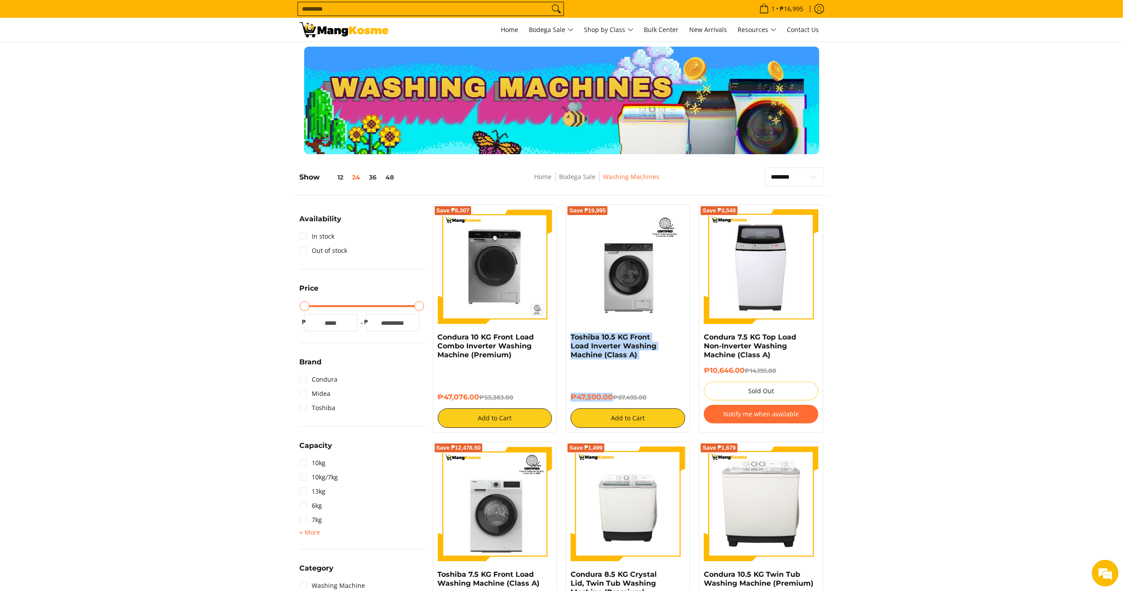
drag, startPoint x: 612, startPoint y: 397, endPoint x: 569, endPoint y: 339, distance: 72.2
click at [569, 339] on div "Save ₱19,995 Toshiba 10.5 KG Front Load Inverter Washing Machine (Class A) ₱47,…" at bounding box center [628, 318] width 124 height 228
copy div "Toshiba 10.5 KG Front Load Inverter Washing Machine (Class A) ₱47,500.00"
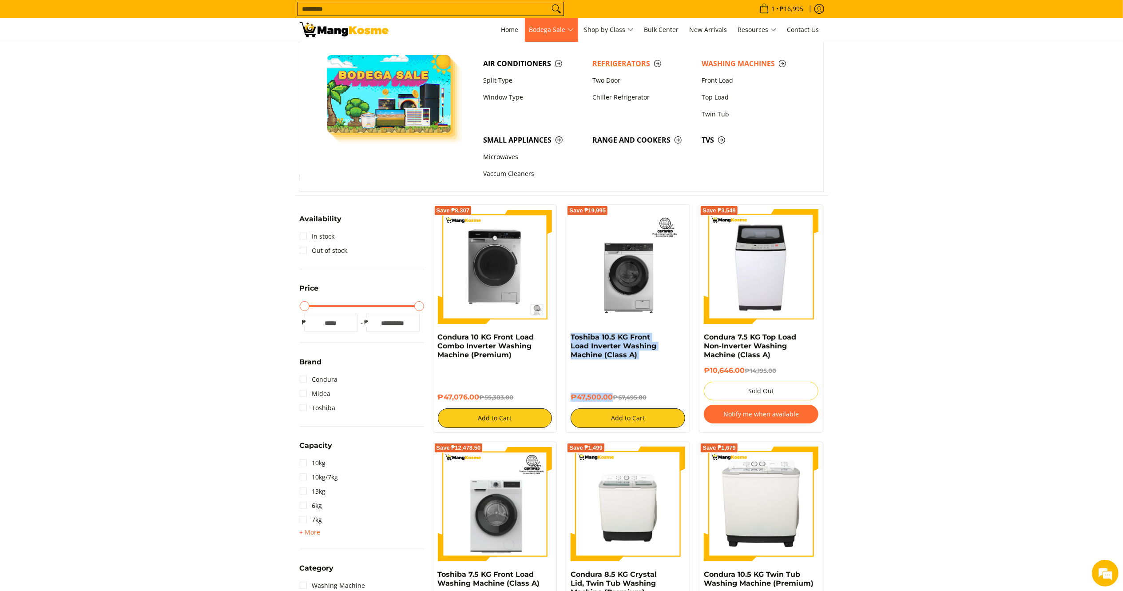
click at [604, 64] on span "Refrigerators" at bounding box center [642, 63] width 100 height 11
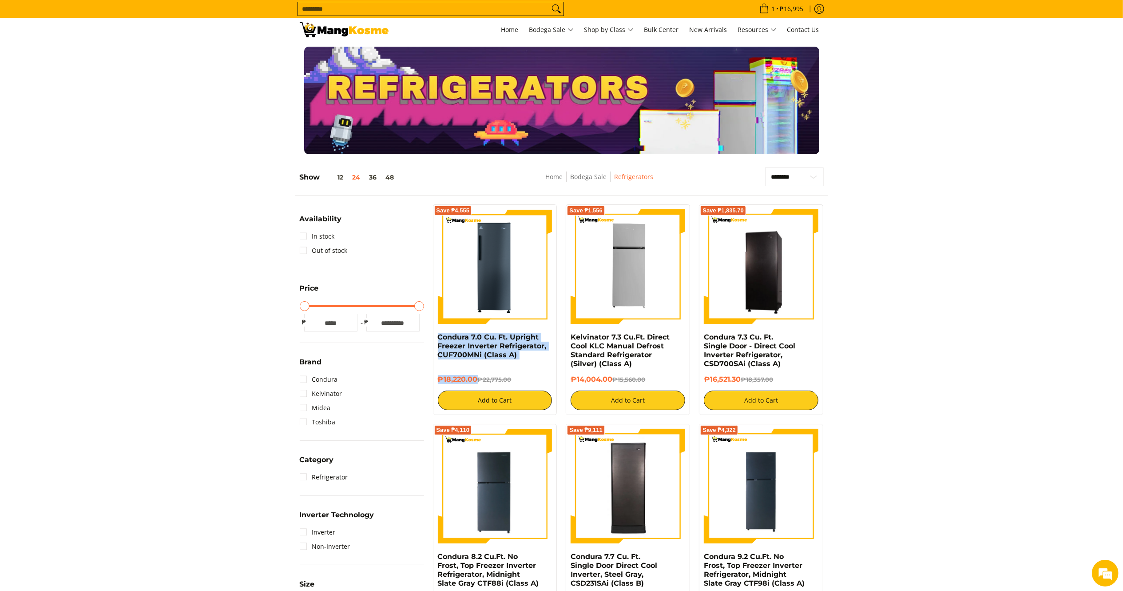
drag, startPoint x: 450, startPoint y: 360, endPoint x: 434, endPoint y: 334, distance: 30.8
click at [434, 334] on div "Save ₱4,555 Condura 7.0 Cu. Ft. Upright Freezer Inverter Refrigerator, CUF700MN…" at bounding box center [495, 309] width 124 height 211
drag, startPoint x: 510, startPoint y: 286, endPoint x: 484, endPoint y: 179, distance: 109.8
click at [512, 287] on img at bounding box center [495, 266] width 115 height 115
drag, startPoint x: 617, startPoint y: 383, endPoint x: 573, endPoint y: 357, distance: 51.6
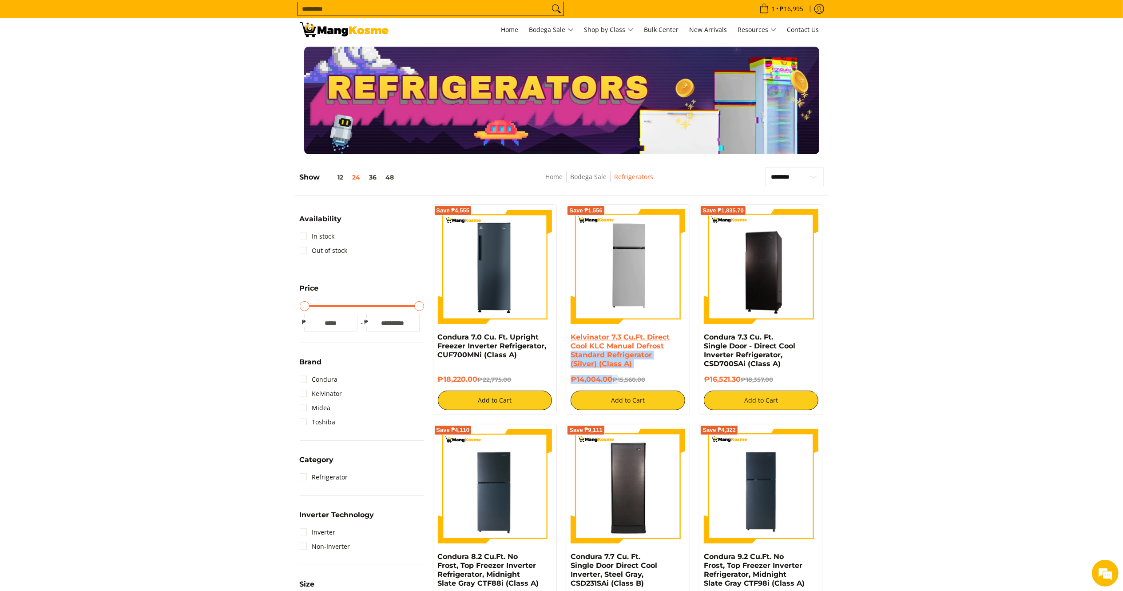
click at [573, 357] on div "Kelvinator 7.3 Cu.Ft. Direct Cool KLC Manual Defrost Standard Refrigerator (Sil…" at bounding box center [628, 371] width 115 height 77
drag, startPoint x: 1043, startPoint y: 364, endPoint x: 710, endPoint y: 364, distance: 333.1
drag, startPoint x: 613, startPoint y: 378, endPoint x: 571, endPoint y: 340, distance: 56.3
click at [571, 340] on div "Kelvinator 7.3 Cu.Ft. Direct Cool KLC Manual Defrost Standard Refrigerator (Sil…" at bounding box center [628, 371] width 115 height 77
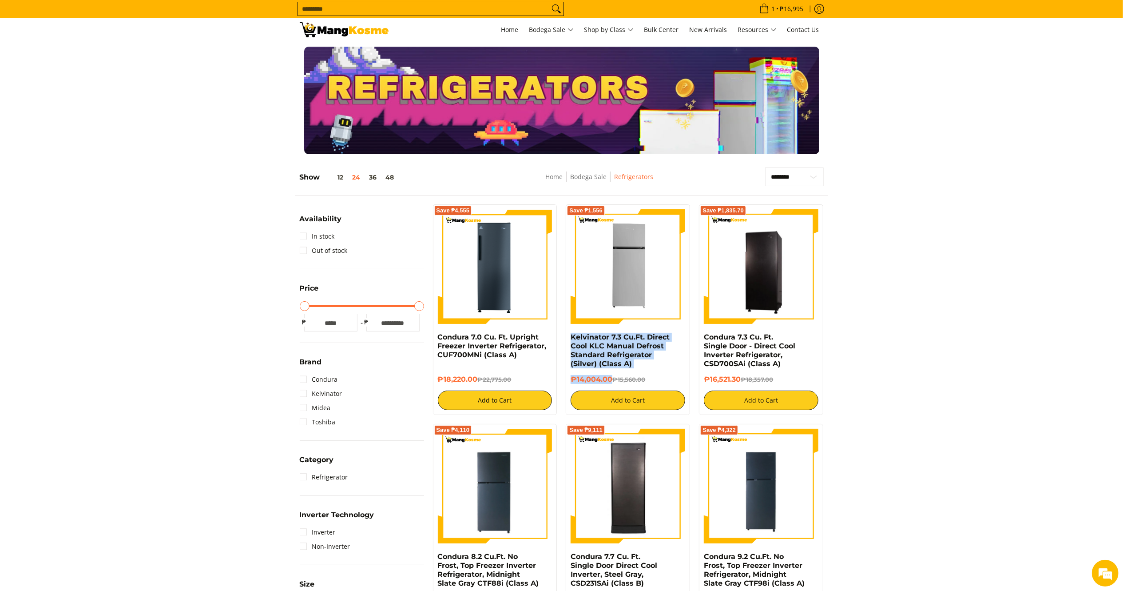
copy div "Kelvinator 7.3 Cu.Ft. Direct Cool KLC Manual Defrost Standard Refrigerator (Sil…"
drag, startPoint x: 743, startPoint y: 378, endPoint x: 703, endPoint y: 341, distance: 54.3
click at [703, 341] on div "Save ₱1,835.70 Condura 7.3 Cu. Ft. Single Door - Direct Cool Inverter Refrigera…" at bounding box center [761, 309] width 124 height 211
copy div "Condura 7.3 Cu. Ft. Single Door - Direct Cool Inverter Refrigerator, CSD700SAi …"
drag, startPoint x: 484, startPoint y: 382, endPoint x: 437, endPoint y: 346, distance: 58.9
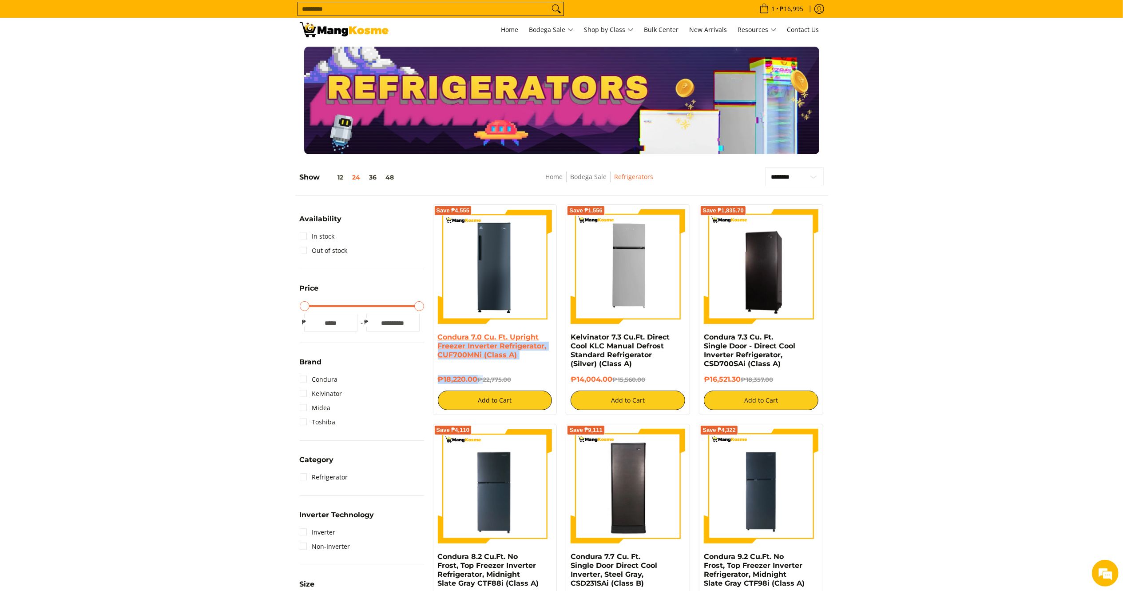
click at [438, 346] on div "Condura 7.0 Cu. Ft. Upright Freezer Inverter Refrigerator, CUF700MNi (Class A) …" at bounding box center [495, 371] width 115 height 77
drag, startPoint x: 479, startPoint y: 380, endPoint x: 436, endPoint y: 341, distance: 57.5
click at [436, 341] on div "Save ₱4,555 Condura 7.0 Cu. Ft. Upright Freezer Inverter Refrigerator, CUF700MN…" at bounding box center [495, 309] width 124 height 211
copy div "Condura 7.0 Cu. Ft. Upright Freezer Inverter Refrigerator, CUF700MNi (Class A) …"
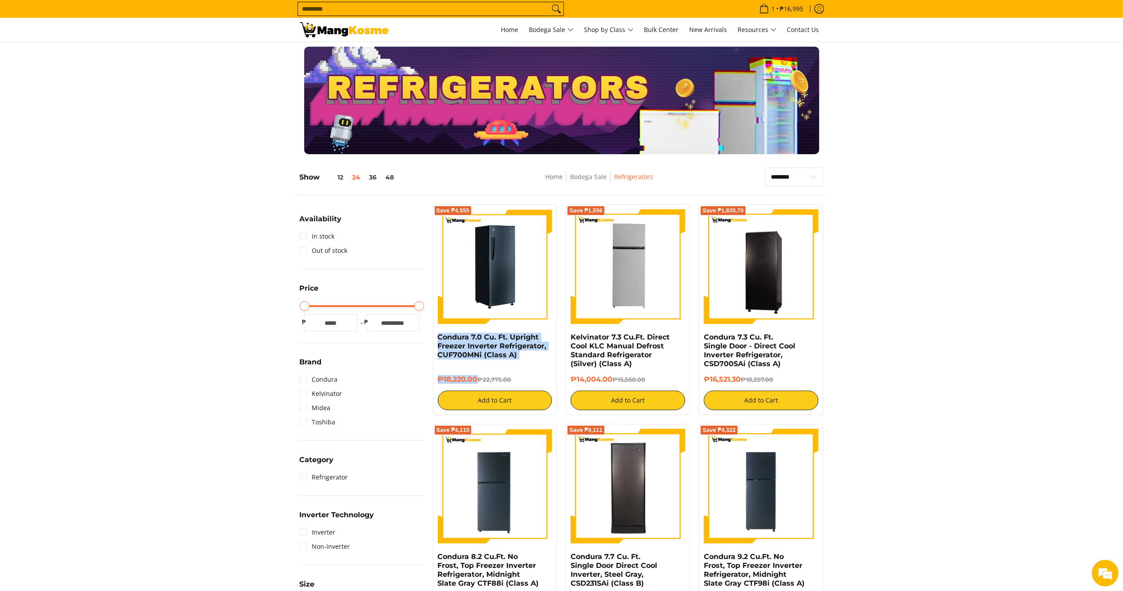
drag, startPoint x: 488, startPoint y: 273, endPoint x: 489, endPoint y: 259, distance: 13.4
click at [489, 273] on img at bounding box center [495, 266] width 115 height 115
drag, startPoint x: 475, startPoint y: 378, endPoint x: 441, endPoint y: 350, distance: 44.8
click at [441, 350] on div "Condura 7.0 Cu. Ft. Upright Freezer Inverter Refrigerator, CUF700MNi (Class A) …" at bounding box center [495, 371] width 115 height 77
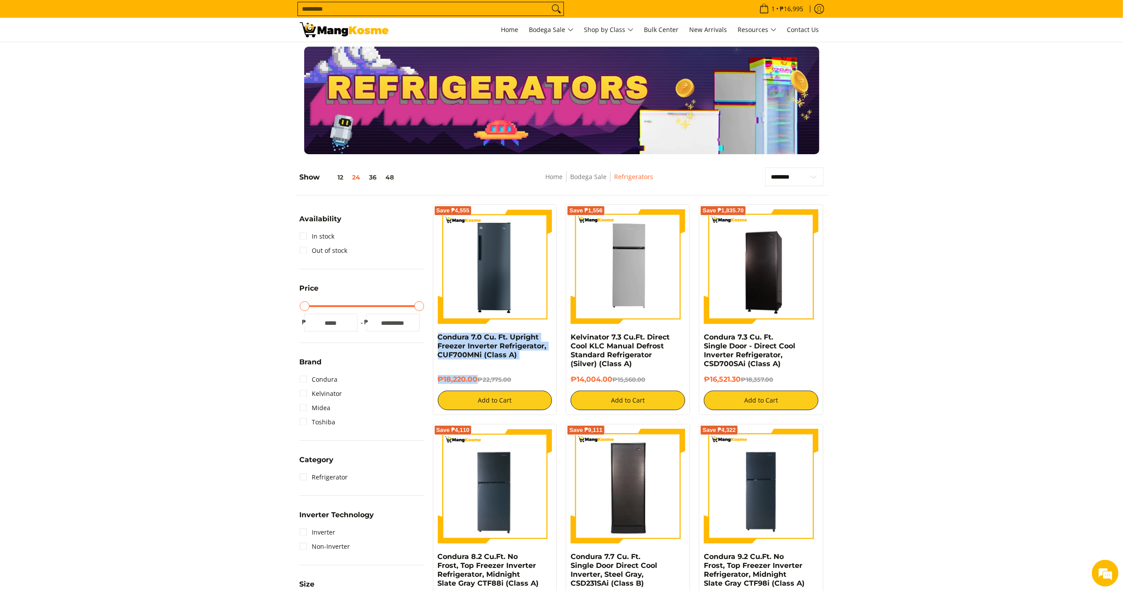
drag, startPoint x: 479, startPoint y: 378, endPoint x: 437, endPoint y: 337, distance: 58.7
click at [437, 337] on div "Save ₱4,555 Condura 7.0 Cu. Ft. Upright Freezer Inverter Refrigerator, CUF700MN…" at bounding box center [495, 309] width 124 height 211
copy div "Condura 7.0 Cu. Ft. Upright Freezer Inverter Refrigerator, CUF700MNi (Class A) …"
click at [338, 32] on img at bounding box center [344, 29] width 89 height 15
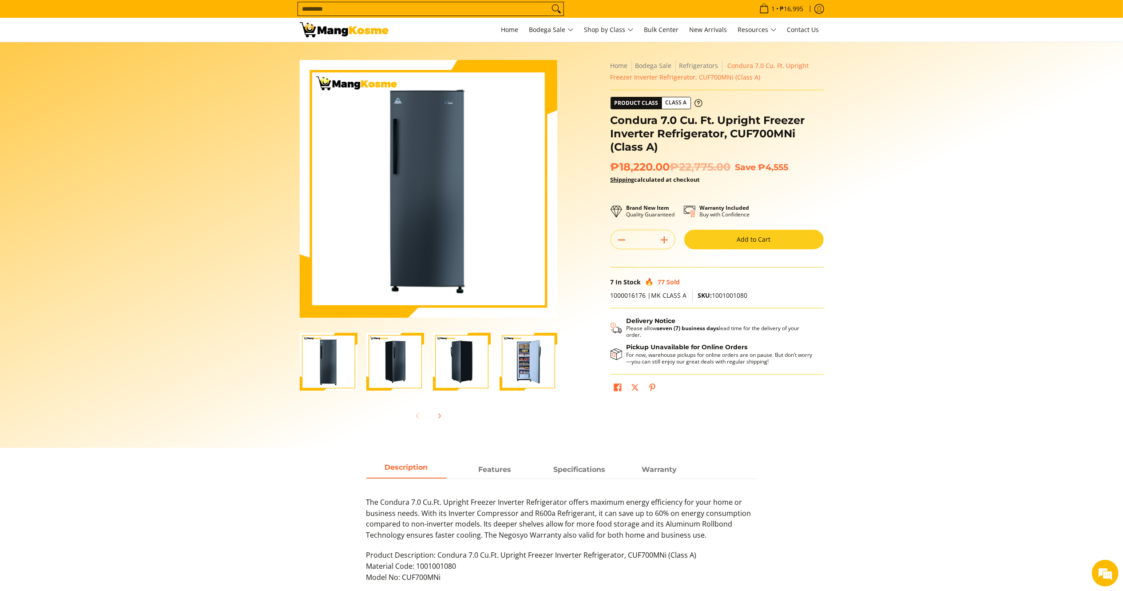
click at [378, 30] on img at bounding box center [344, 29] width 89 height 15
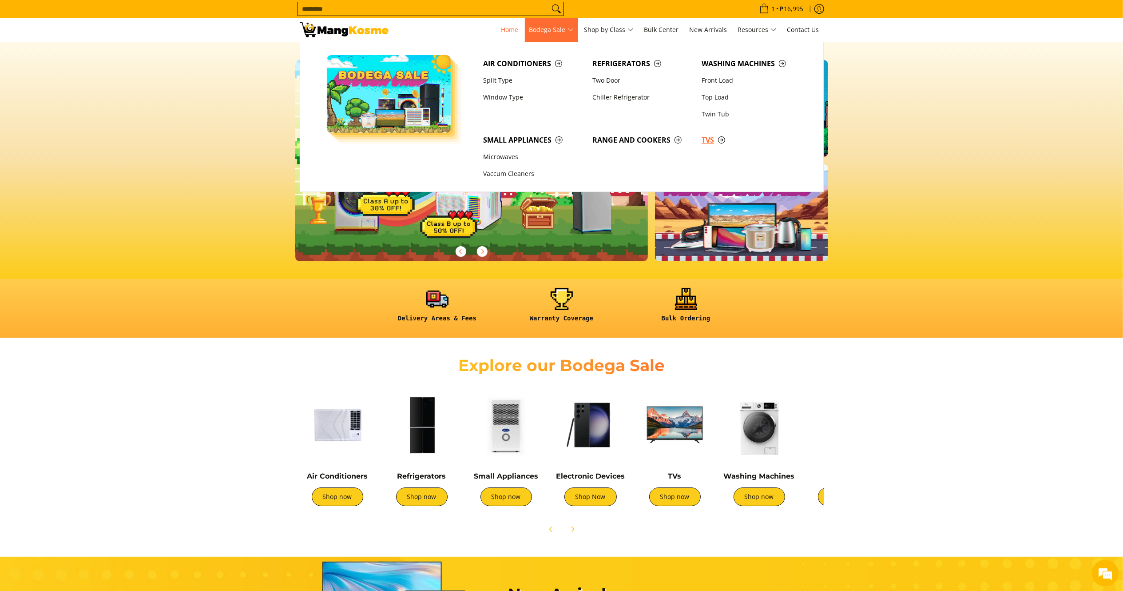
click at [706, 138] on span "TVs" at bounding box center [752, 140] width 100 height 11
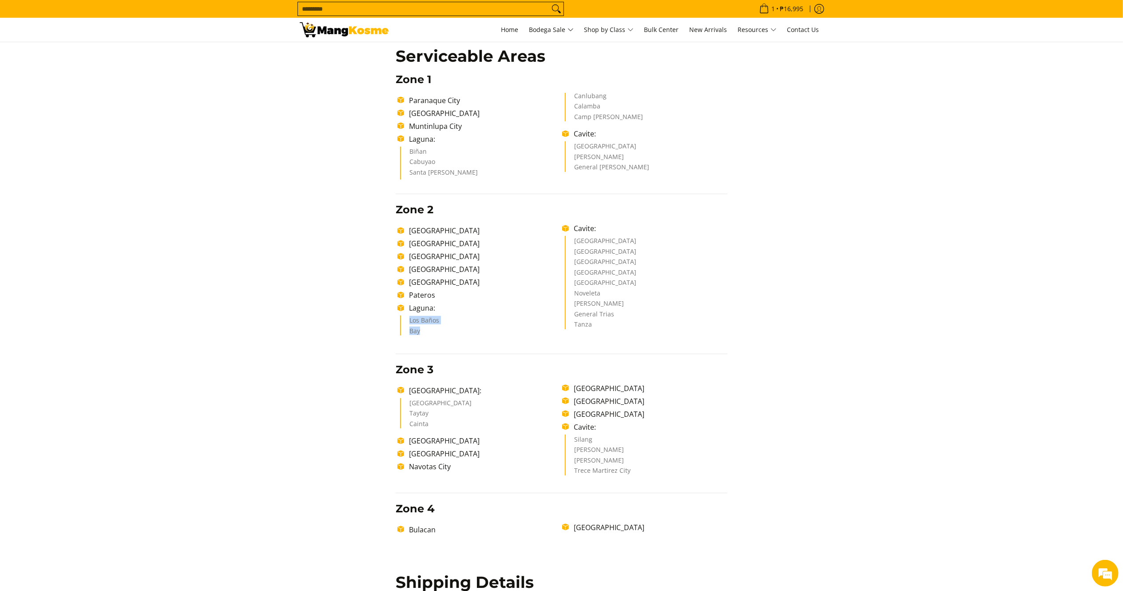
scroll to position [227, 0]
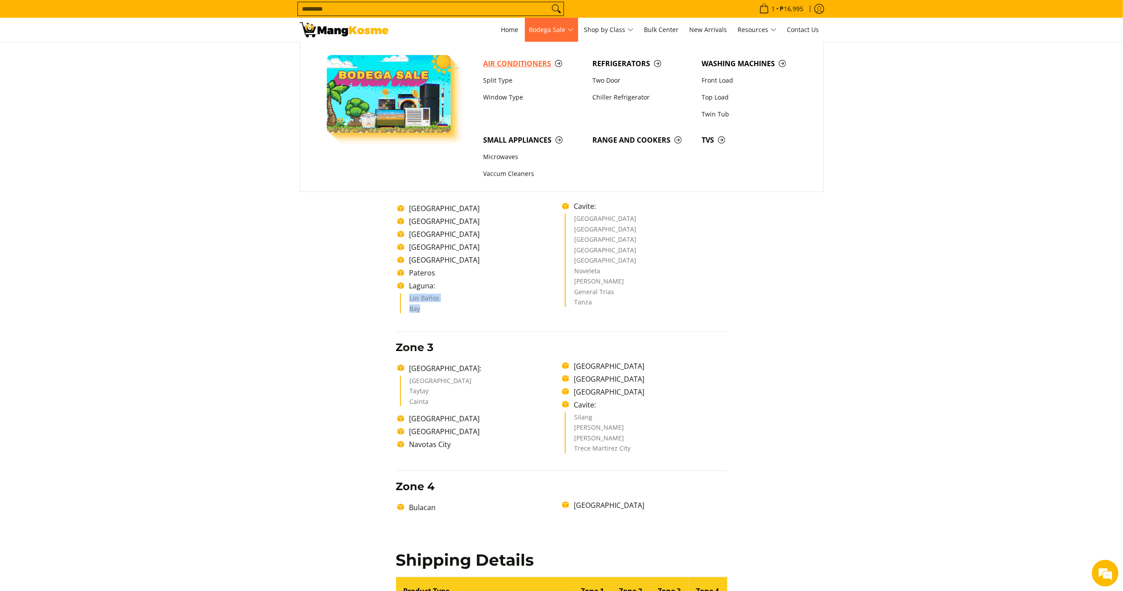
click at [514, 65] on span "Air Conditioners" at bounding box center [533, 63] width 100 height 11
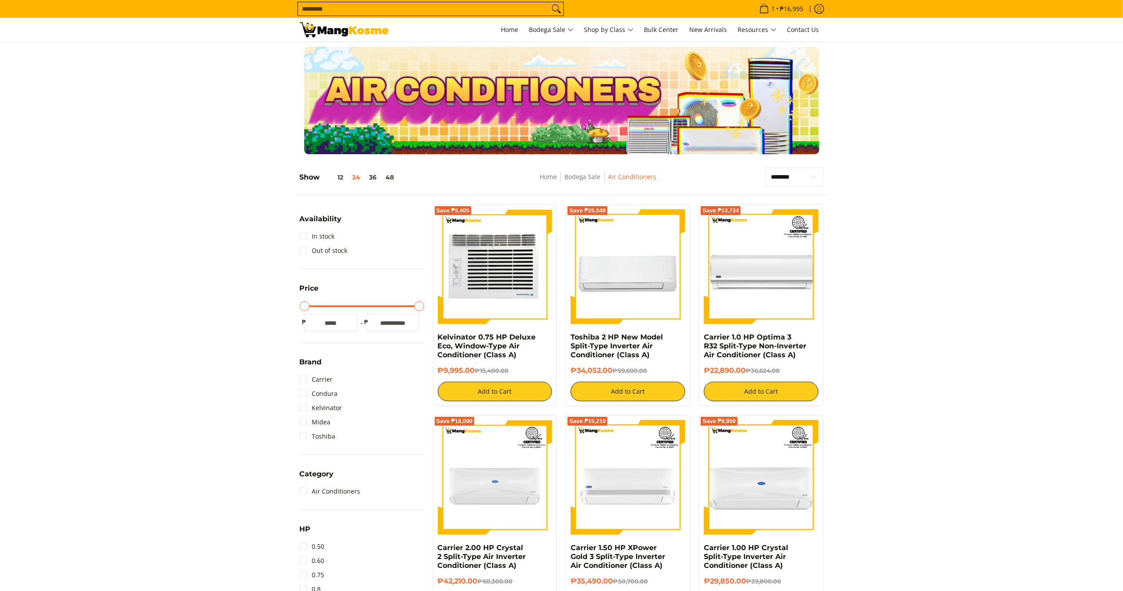
click at [507, 285] on img at bounding box center [495, 266] width 115 height 115
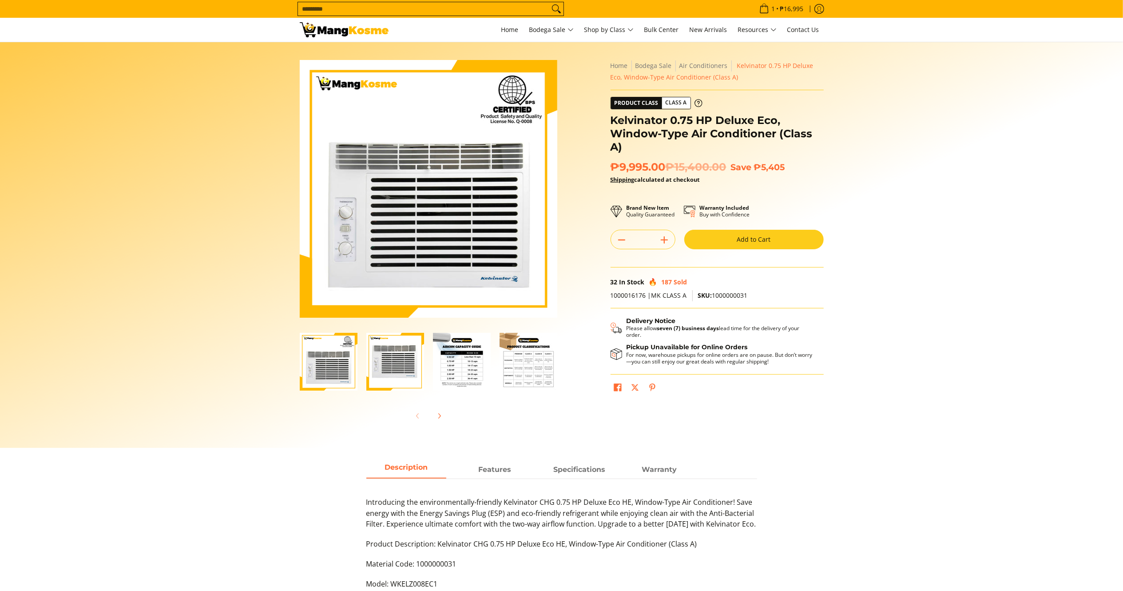
click at [736, 245] on button "Add to Cart" at bounding box center [753, 240] width 139 height 20
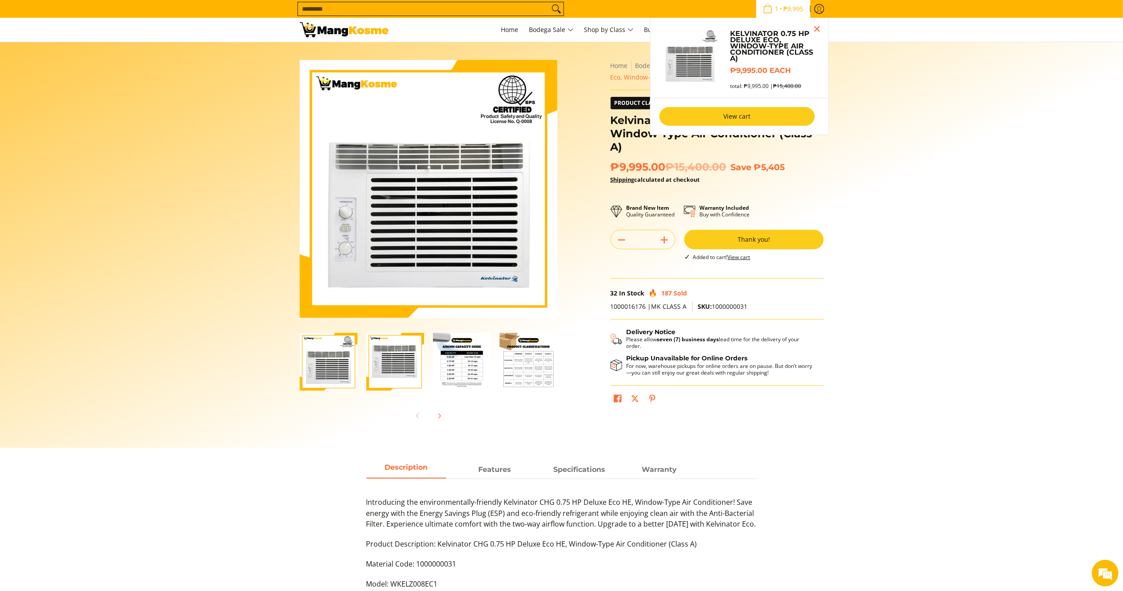
click at [752, 110] on link "View cart" at bounding box center [737, 116] width 155 height 19
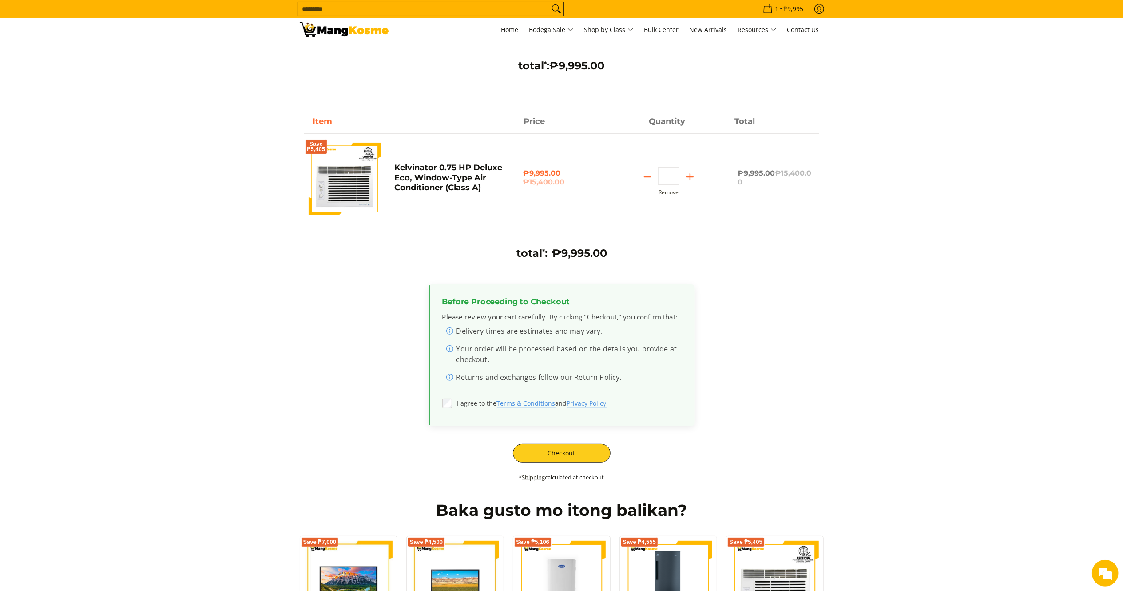
click at [529, 477] on link "Shipping" at bounding box center [533, 477] width 23 height 8
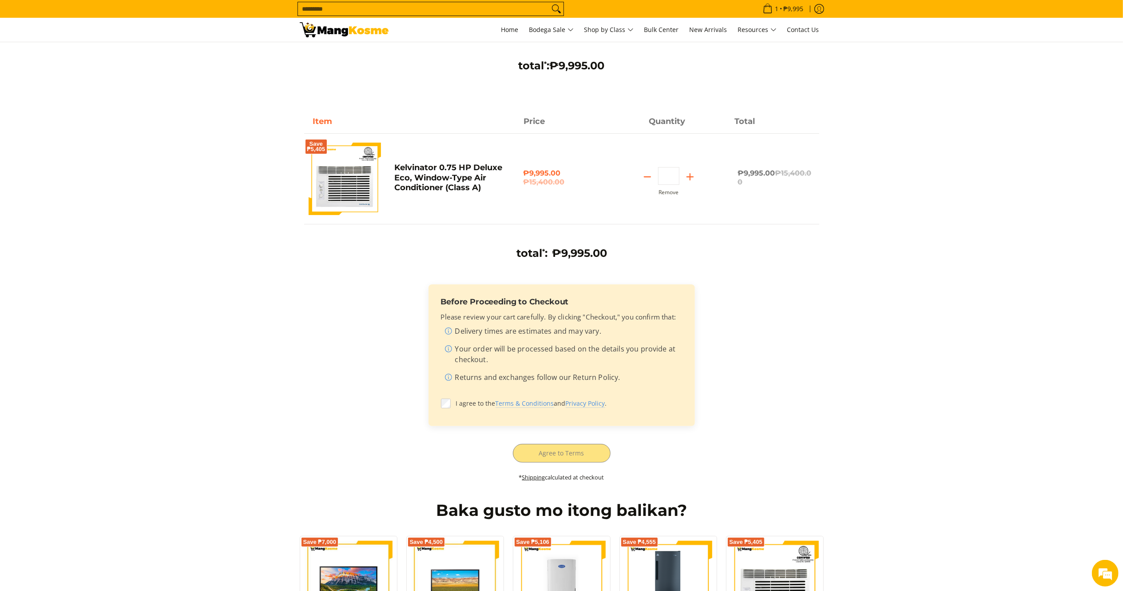
scroll to position [54, 0]
click at [542, 450] on div "total * : ₱9,995.00 Before Proceeding to Checkout Please review your cart caref…" at bounding box center [561, 368] width 515 height 245
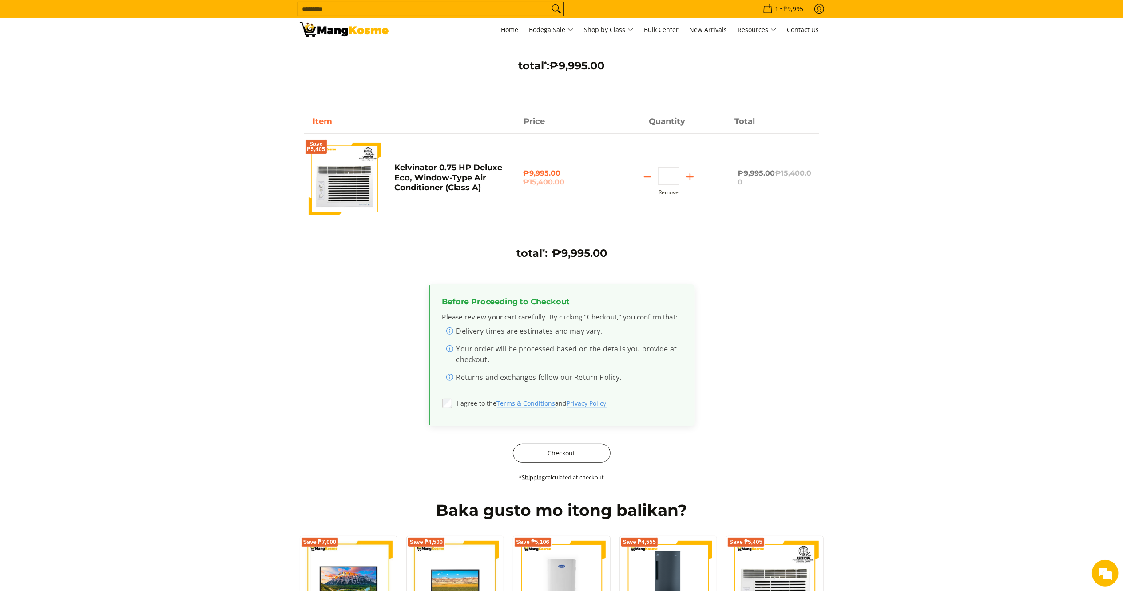
click at [554, 456] on button "Checkout" at bounding box center [562, 453] width 98 height 19
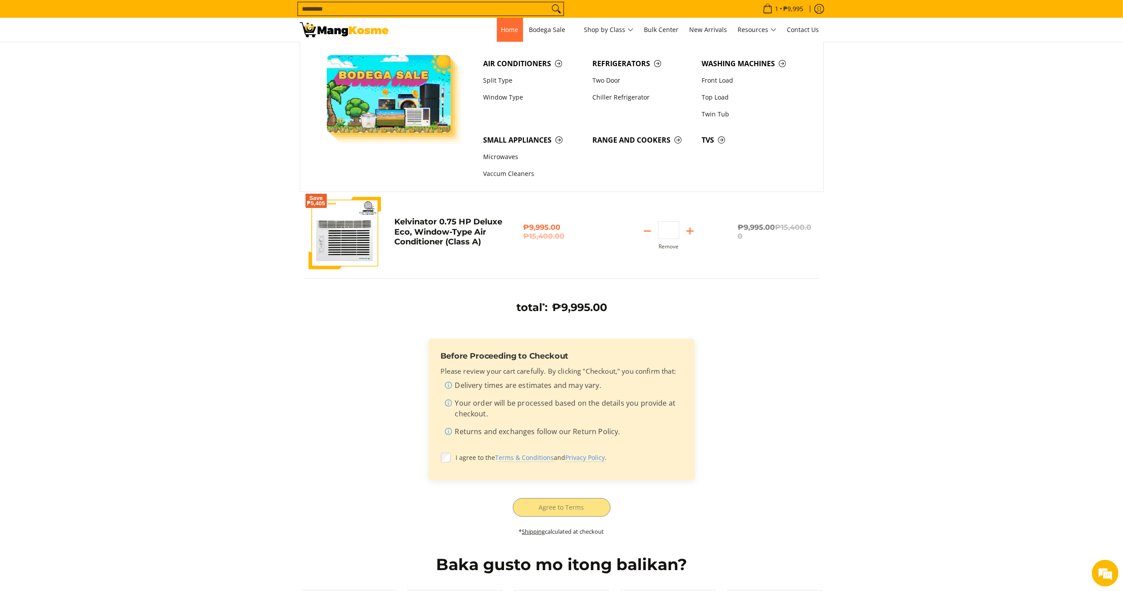
click at [510, 28] on span "Home" at bounding box center [509, 29] width 17 height 8
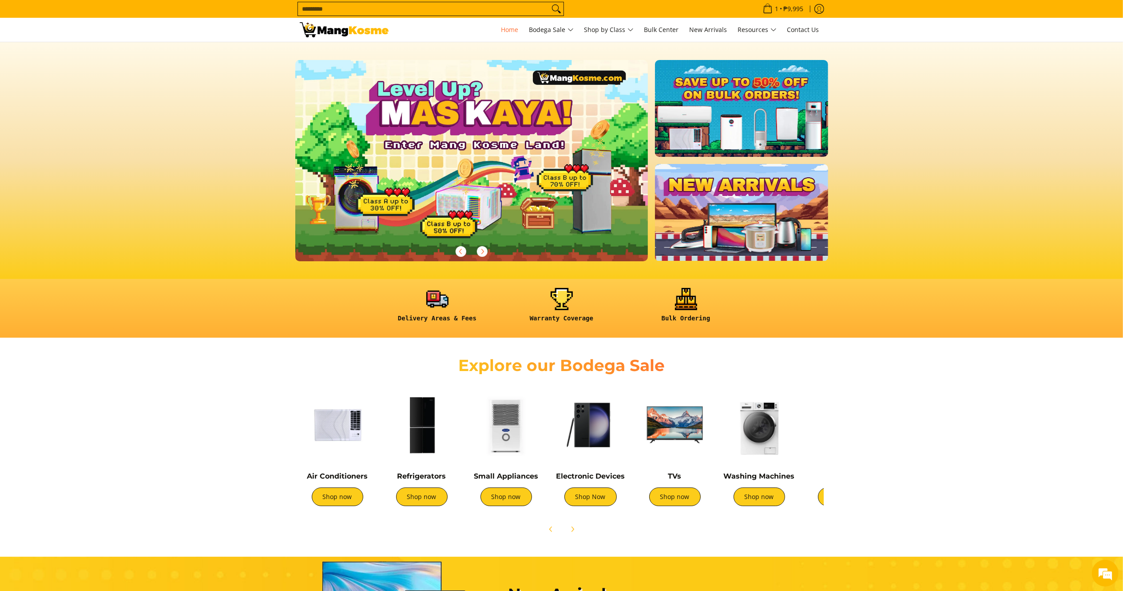
click at [505, 434] on img at bounding box center [507, 425] width 76 height 76
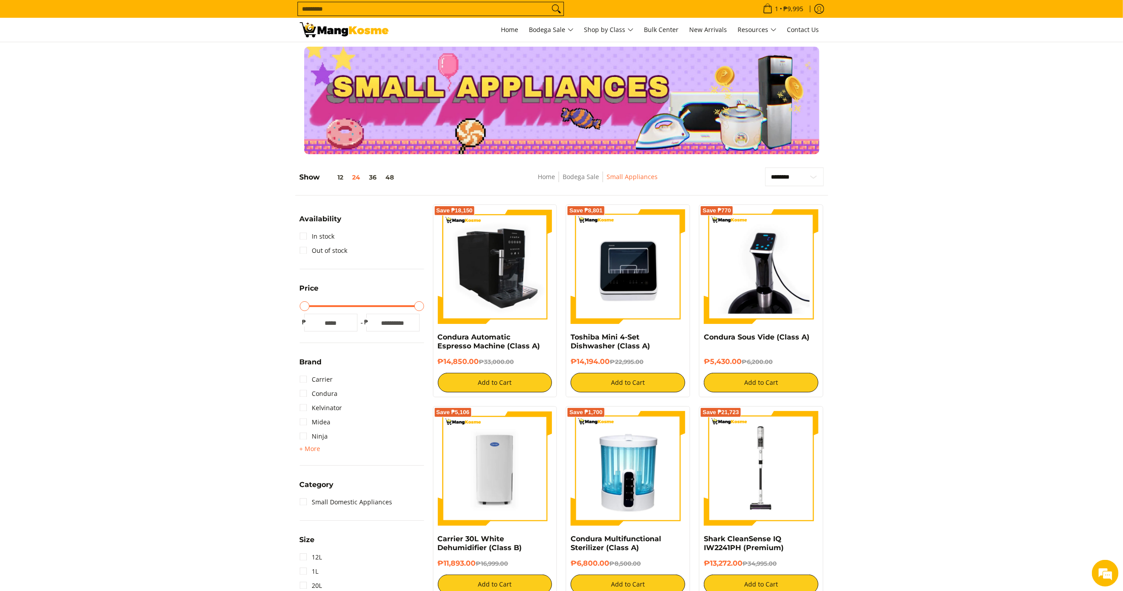
click at [513, 290] on img at bounding box center [495, 266] width 115 height 115
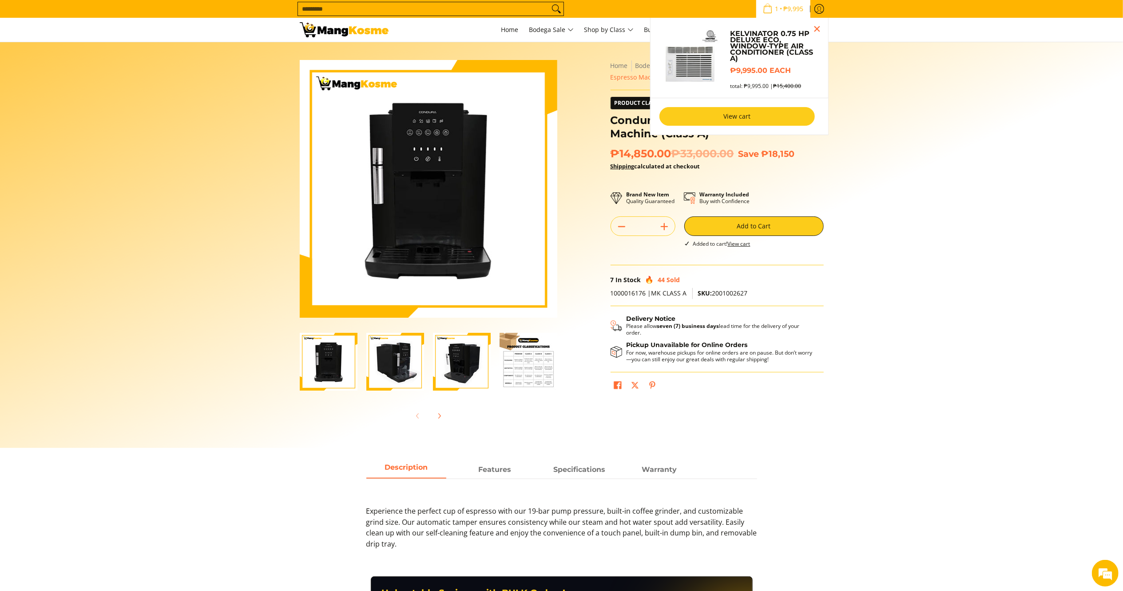
click at [773, 119] on link "View cart" at bounding box center [737, 116] width 155 height 19
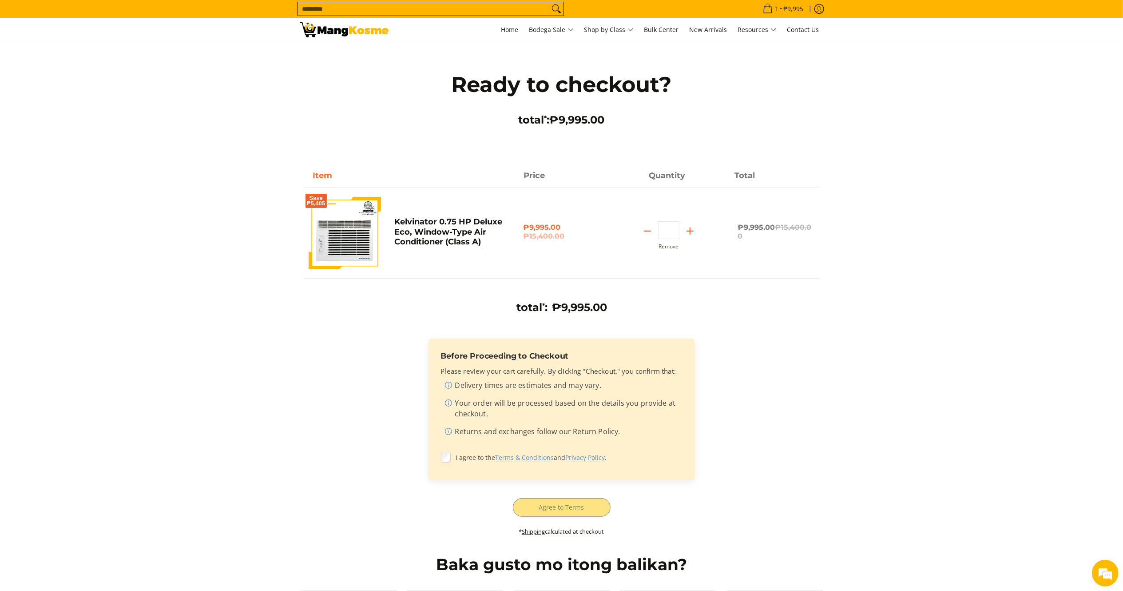
click at [665, 241] on div "Quantity * . Remove" at bounding box center [668, 235] width 129 height 28
click at [672, 247] on button "Remove" at bounding box center [669, 246] width 20 height 6
type input "*"
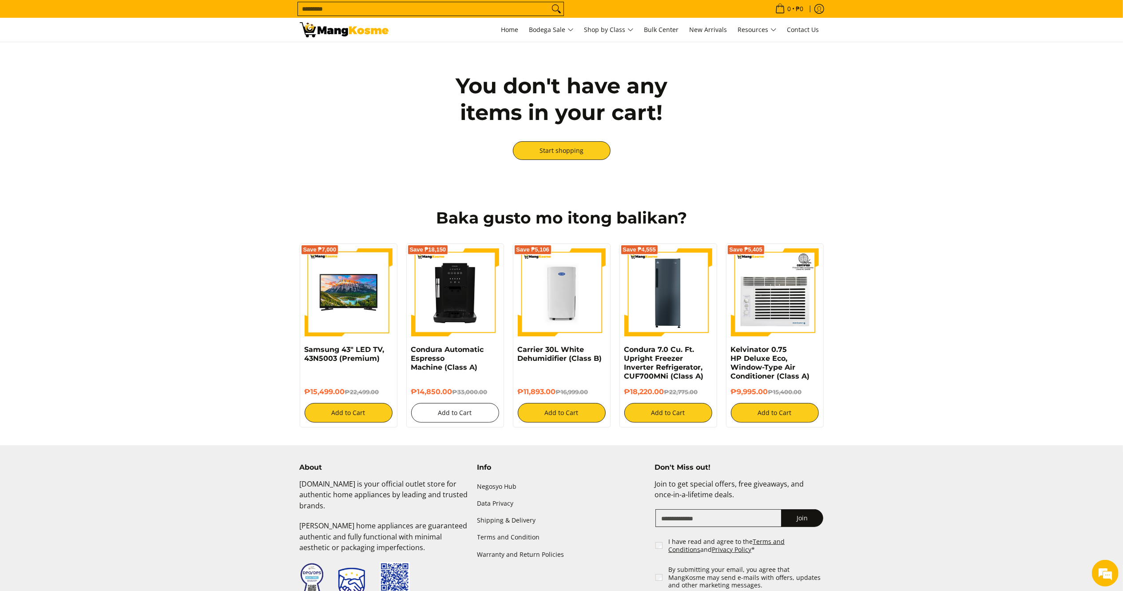
click at [478, 414] on button "Add to Cart" at bounding box center [455, 413] width 88 height 20
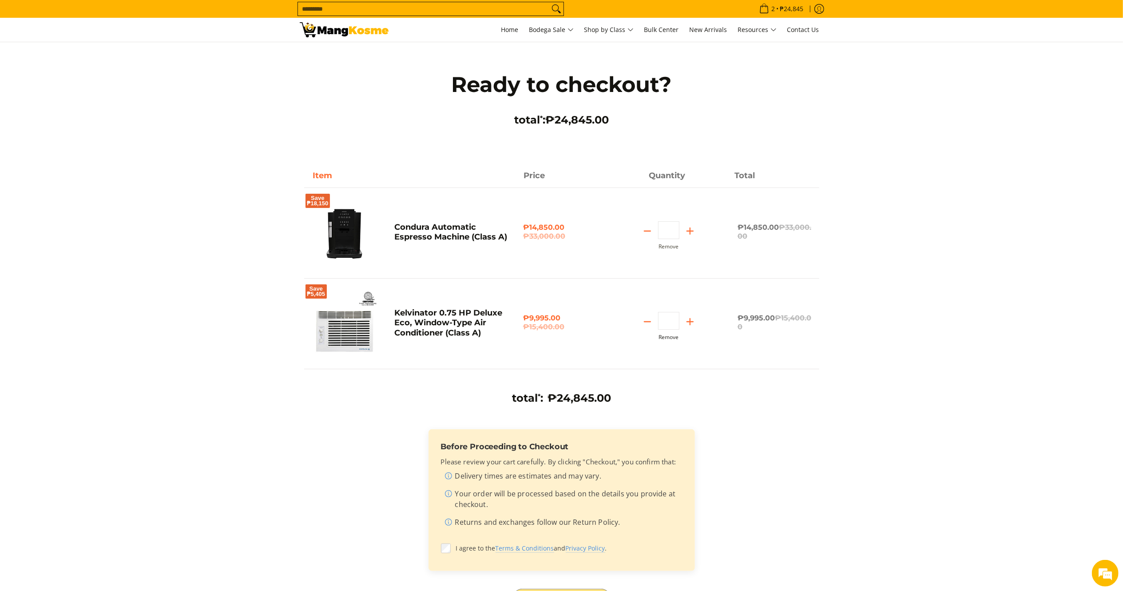
click at [670, 339] on button "Remove" at bounding box center [669, 337] width 20 height 6
type input "*"
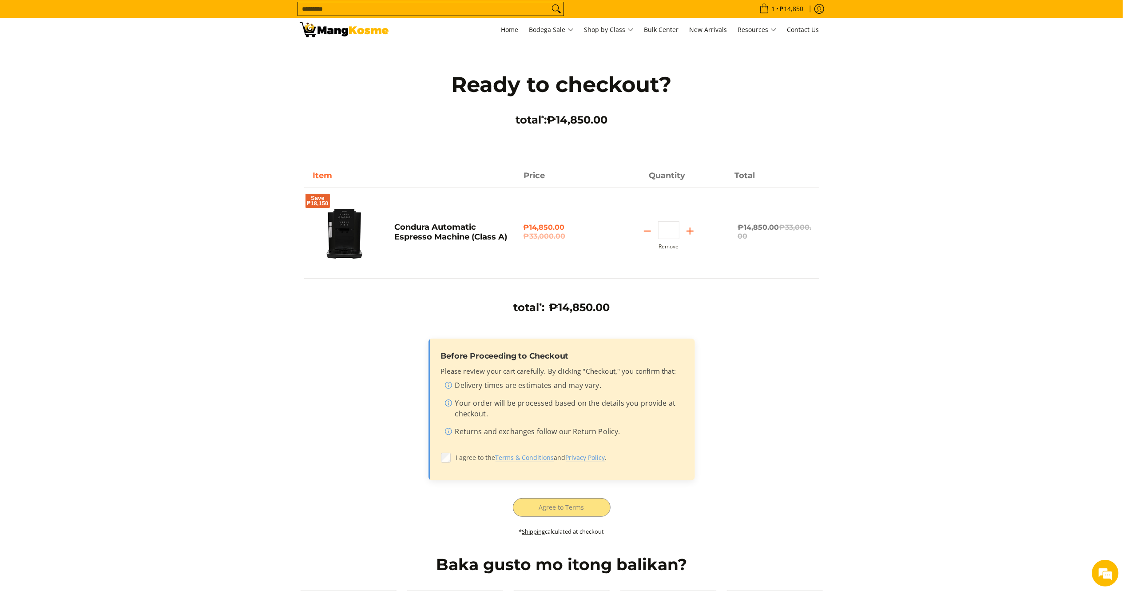
click at [452, 461] on label "I agree to the Terms & Conditions and Privacy Policy ." at bounding box center [562, 457] width 242 height 17
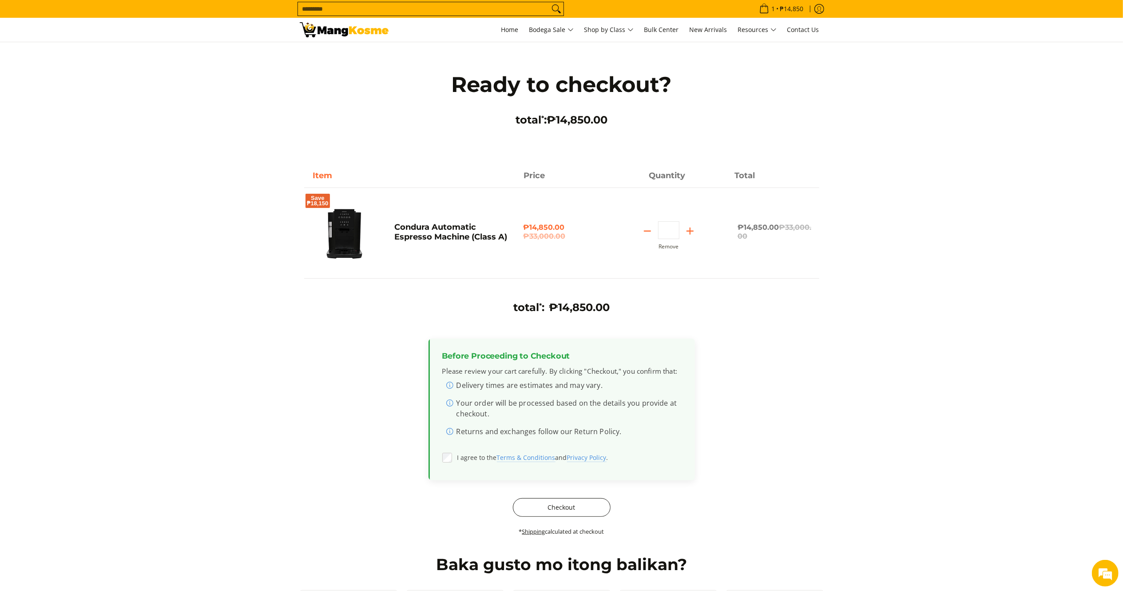
click at [590, 508] on button "Checkout" at bounding box center [562, 507] width 98 height 19
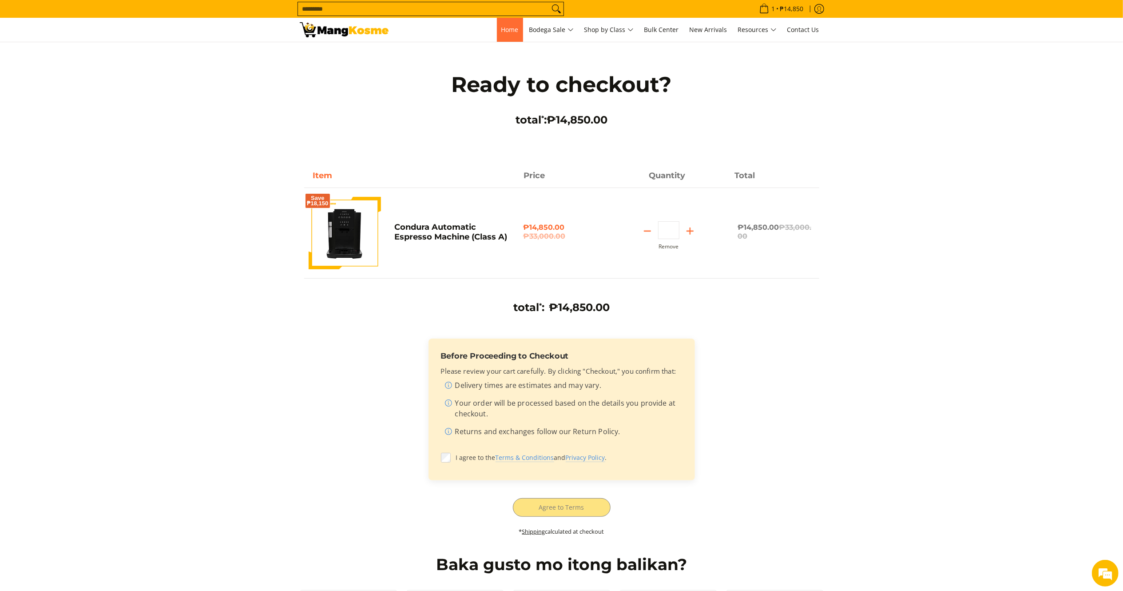
click at [513, 34] on link "Home" at bounding box center [510, 30] width 26 height 24
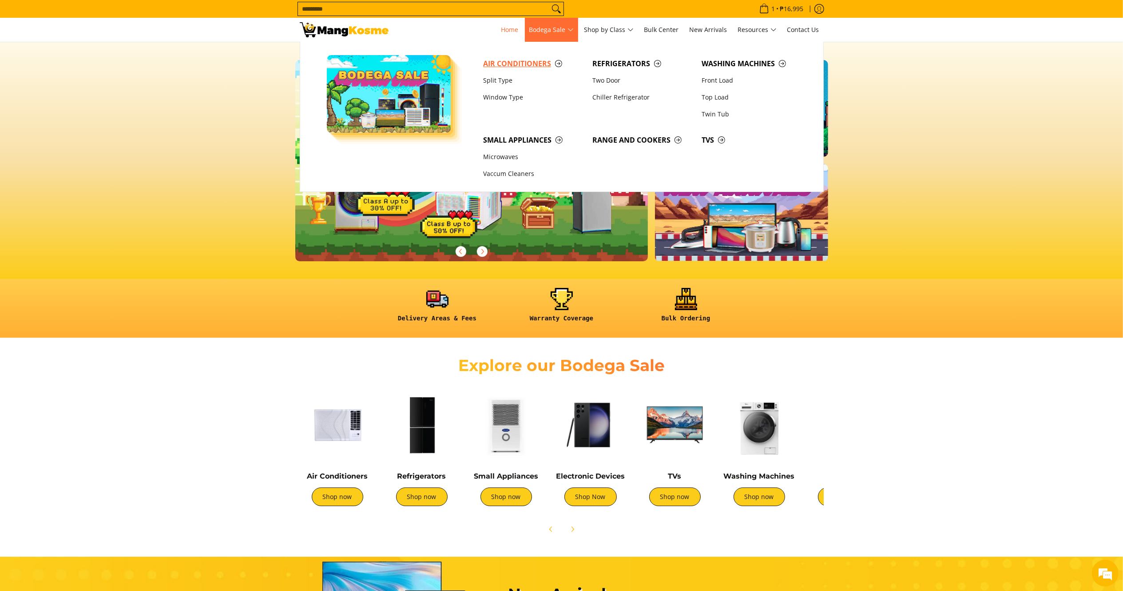
drag, startPoint x: 529, startPoint y: 62, endPoint x: 259, endPoint y: 5, distance: 276.0
click at [529, 62] on span "Air Conditioners" at bounding box center [533, 63] width 100 height 11
